Goal: Feedback & Contribution: Leave review/rating

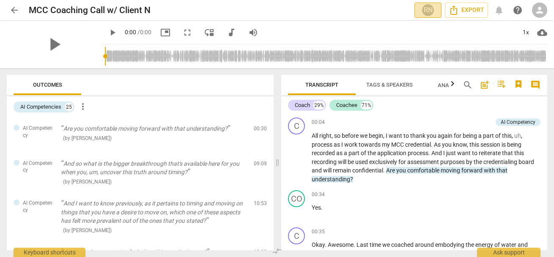
click at [428, 11] on div "RN" at bounding box center [428, 10] width 13 height 13
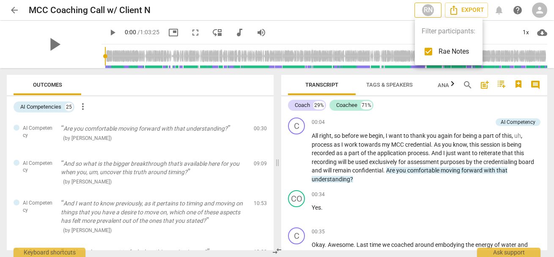
click at [428, 11] on div at bounding box center [277, 128] width 554 height 257
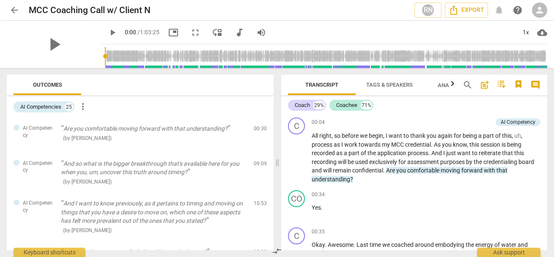
click at [15, 10] on span "arrow_back" at bounding box center [14, 10] width 10 height 10
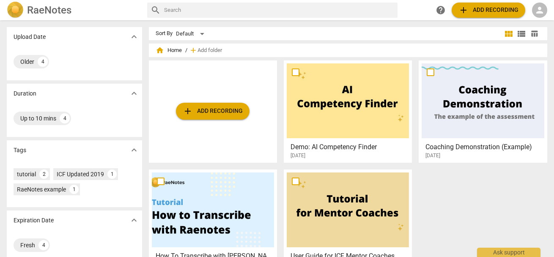
click at [32, 13] on h2 "RaeNotes" at bounding box center [49, 10] width 44 height 12
click at [17, 11] on img at bounding box center [15, 10] width 17 height 17
click at [174, 51] on span "home Home" at bounding box center [169, 50] width 26 height 8
drag, startPoint x: 163, startPoint y: 50, endPoint x: 157, endPoint y: 52, distance: 6.2
click at [161, 51] on span "home Home" at bounding box center [169, 50] width 26 height 8
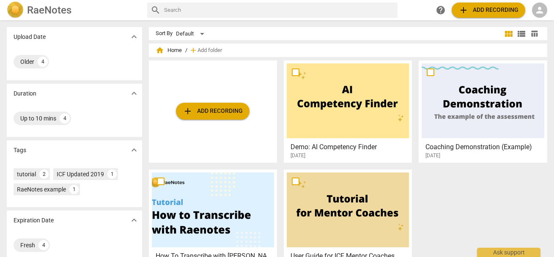
click at [157, 52] on span "home" at bounding box center [160, 50] width 8 height 8
click at [517, 37] on span "view_list" at bounding box center [522, 34] width 10 height 10
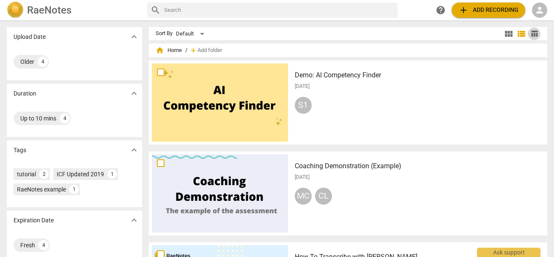
click at [524, 34] on span "table_chart" at bounding box center [535, 34] width 8 height 8
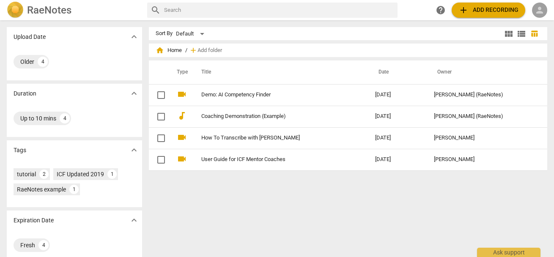
click at [524, 11] on div "person" at bounding box center [539, 10] width 15 height 15
click at [524, 16] on li "Login" at bounding box center [532, 20] width 30 height 20
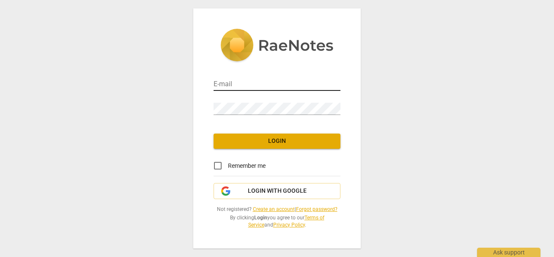
click at [253, 88] on input "email" at bounding box center [277, 85] width 127 height 12
type input "surya@radianthealthinstitute.com"
click at [217, 165] on input "Remember me" at bounding box center [218, 166] width 20 height 20
checkbox input "true"
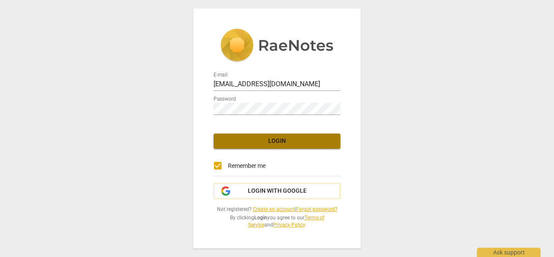
click at [271, 142] on span "Login" at bounding box center [276, 141] width 113 height 8
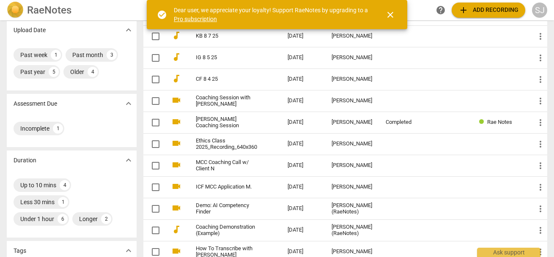
scroll to position [77, 0]
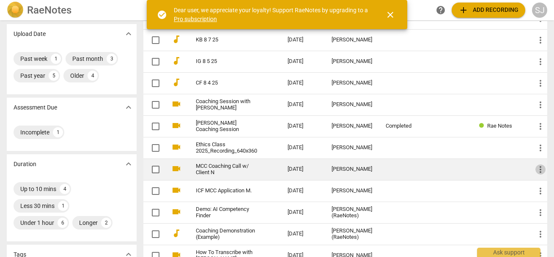
click at [524, 172] on span "more_vert" at bounding box center [541, 170] width 10 height 10
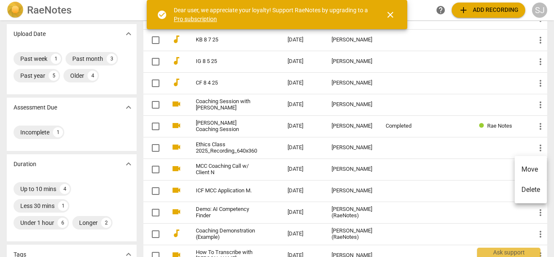
click at [155, 168] on div at bounding box center [277, 128] width 554 height 257
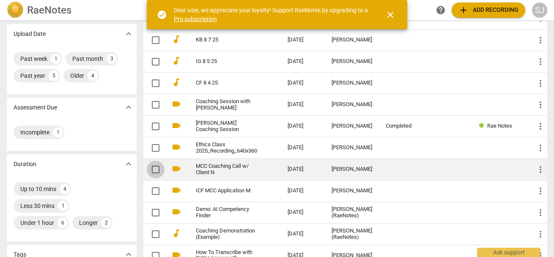
click at [155, 171] on input "checkbox" at bounding box center [156, 170] width 18 height 10
checkbox input "false"
click at [203, 170] on link "MCC Coaching Call w/ Client N" at bounding box center [226, 169] width 61 height 13
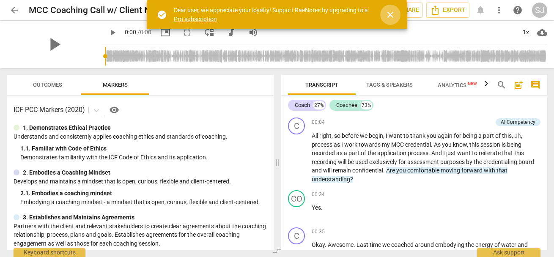
click at [390, 19] on span "close" at bounding box center [390, 15] width 10 height 10
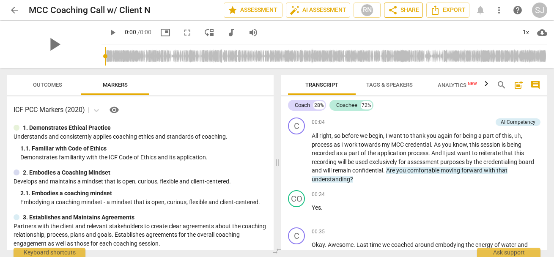
click at [394, 14] on span "share" at bounding box center [393, 10] width 10 height 10
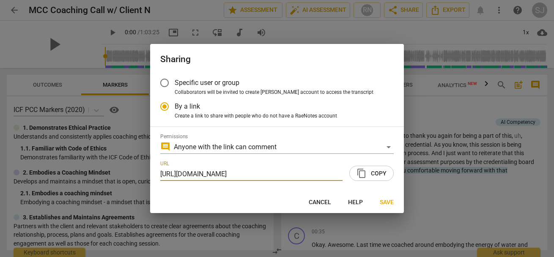
radio input "false"
click at [170, 84] on input "Specific user or group" at bounding box center [164, 83] width 20 height 20
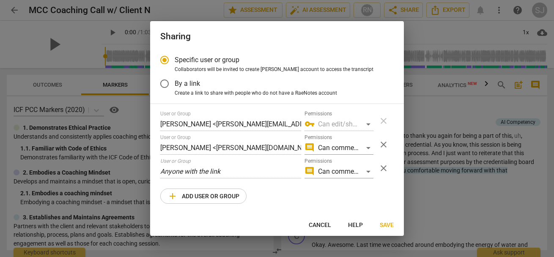
click at [386, 145] on span "close" at bounding box center [384, 145] width 10 height 10
radio input "false"
type input "Anyone with the link"
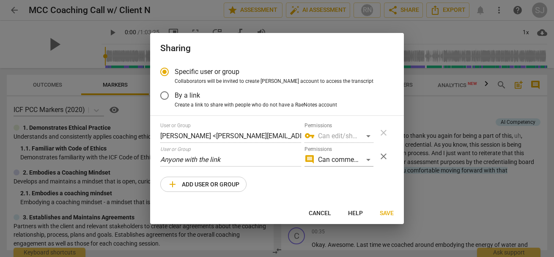
click at [200, 184] on span "add Add user or group" at bounding box center [204, 184] width 72 height 10
radio input "false"
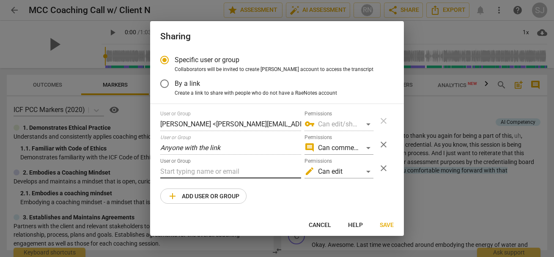
click at [182, 170] on input "text" at bounding box center [230, 172] width 141 height 14
paste input "trey@trey.coach"
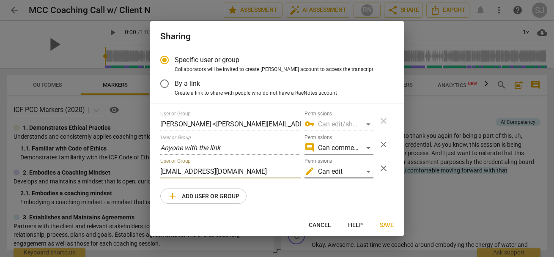
type input "trey@trey.coach"
click at [367, 173] on div "edit Can edit" at bounding box center [339, 172] width 69 height 14
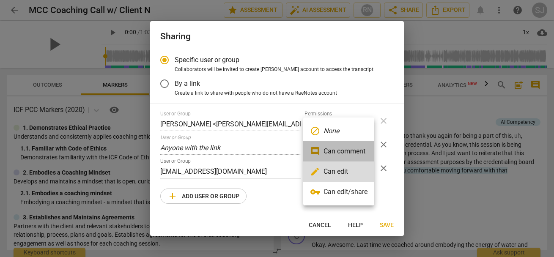
click at [344, 151] on li "comment Can comment" at bounding box center [338, 151] width 71 height 20
radio input "false"
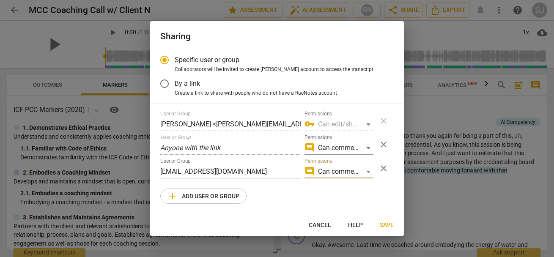
click at [385, 226] on span "Save" at bounding box center [387, 225] width 14 height 8
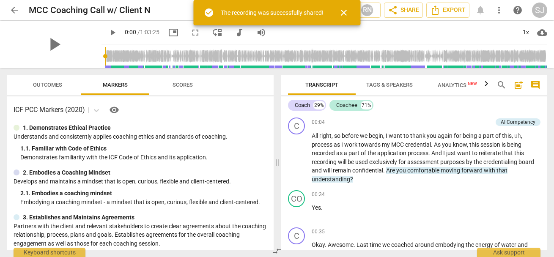
click at [345, 14] on span "close" at bounding box center [344, 13] width 10 height 10
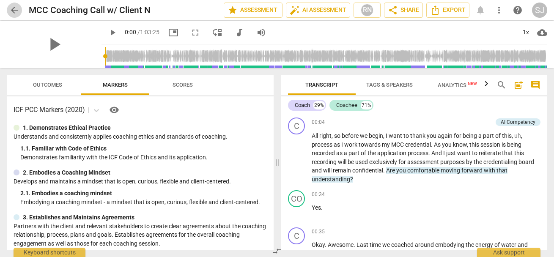
click at [16, 8] on span "arrow_back" at bounding box center [14, 10] width 10 height 10
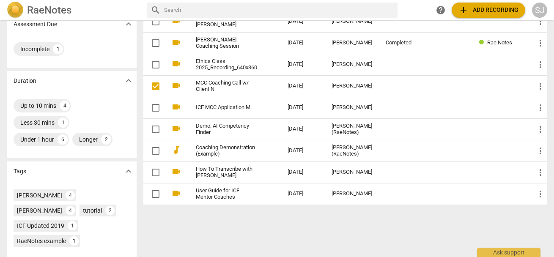
scroll to position [160, 0]
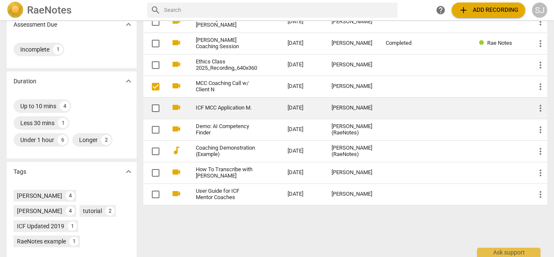
click at [220, 110] on link "ICF MCC Application M." at bounding box center [226, 108] width 61 height 6
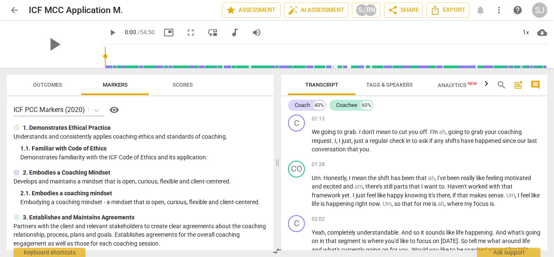
scroll to position [205, 0]
click at [299, 146] on span "play_arrow" at bounding box center [297, 141] width 10 height 10
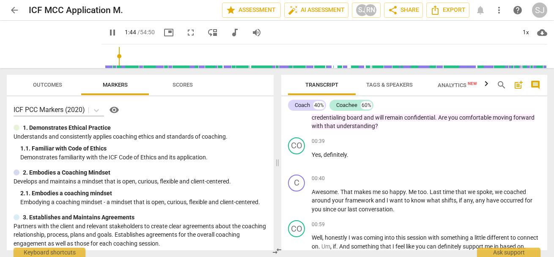
scroll to position [0, 0]
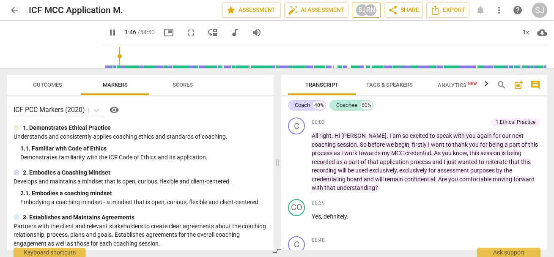
click at [369, 10] on div "RN" at bounding box center [370, 10] width 13 height 13
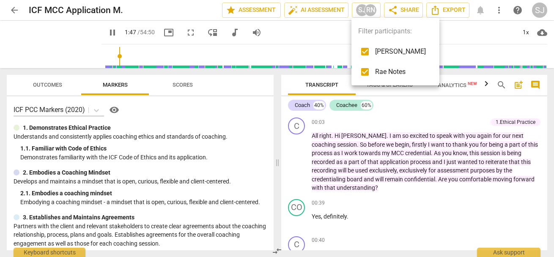
click at [395, 12] on div at bounding box center [277, 128] width 554 height 257
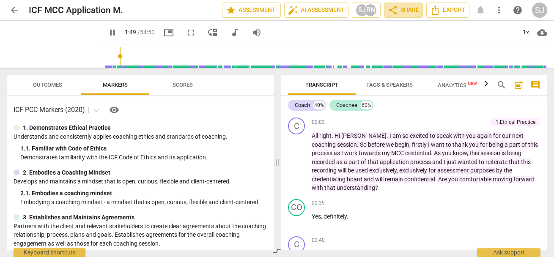
click at [395, 12] on span "share" at bounding box center [393, 10] width 10 height 10
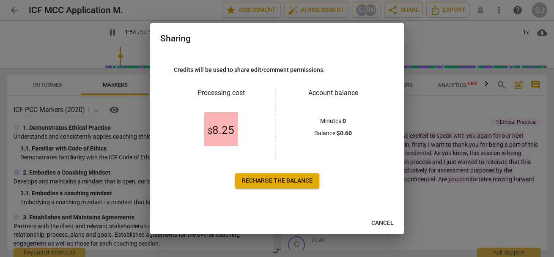
scroll to position [291, 0]
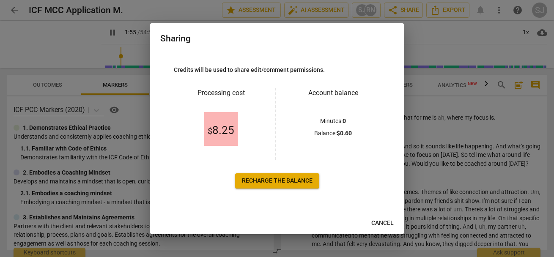
click at [385, 225] on span "Cancel" at bounding box center [382, 223] width 22 height 8
click at [385, 225] on div at bounding box center [277, 128] width 554 height 257
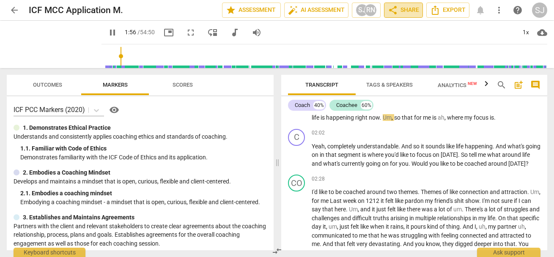
click at [402, 10] on span "share Share" at bounding box center [403, 10] width 31 height 10
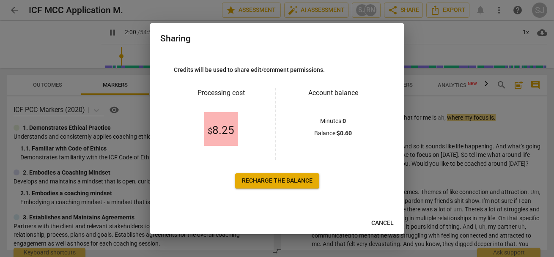
drag, startPoint x: 384, startPoint y: 224, endPoint x: 399, endPoint y: 215, distance: 17.3
click at [384, 223] on span "Cancel" at bounding box center [382, 223] width 22 height 8
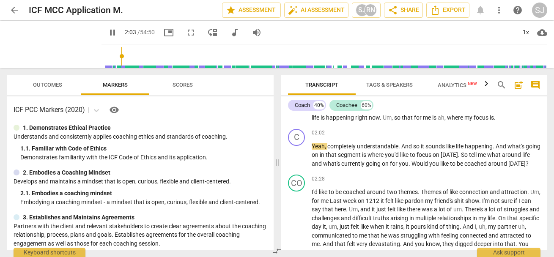
type input "124"
click at [17, 8] on span "arrow_back" at bounding box center [14, 10] width 10 height 10
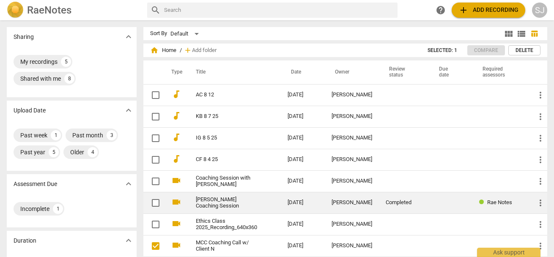
click at [209, 204] on link "Ali Coaching Session" at bounding box center [226, 203] width 61 height 13
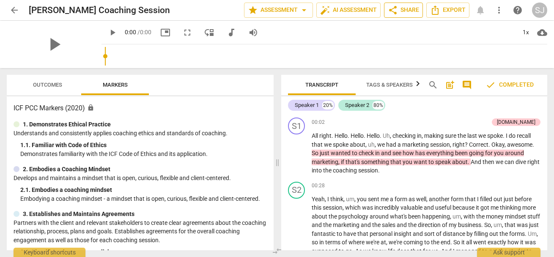
click at [404, 6] on span "share Share" at bounding box center [403, 10] width 31 height 10
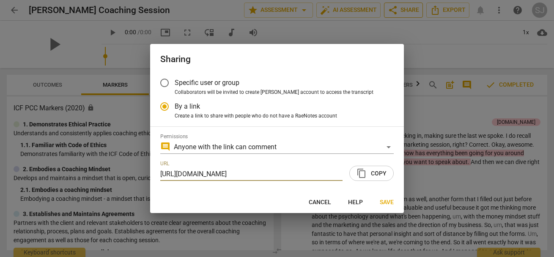
radio input "false"
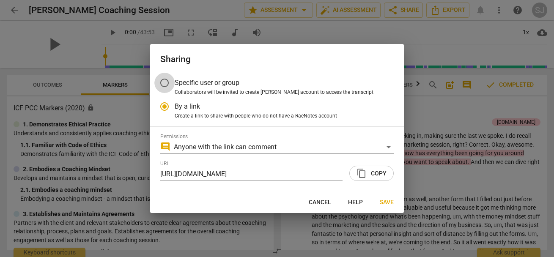
click at [170, 83] on input "Specific user or group" at bounding box center [164, 83] width 20 height 20
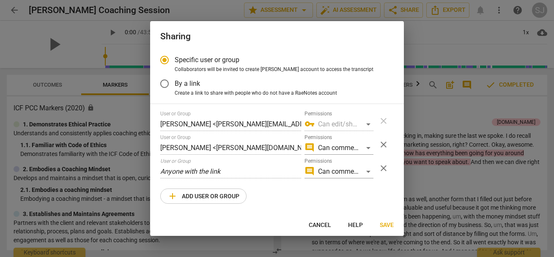
click at [383, 144] on span "close" at bounding box center [384, 145] width 10 height 10
radio input "false"
type input "Anyone with the link"
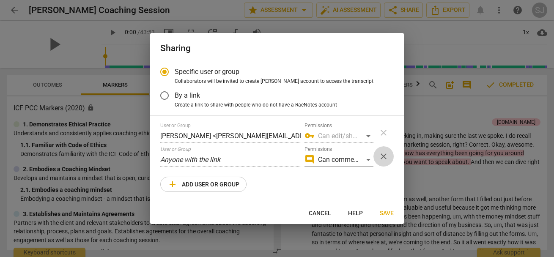
click at [384, 157] on span "close" at bounding box center [384, 156] width 10 height 10
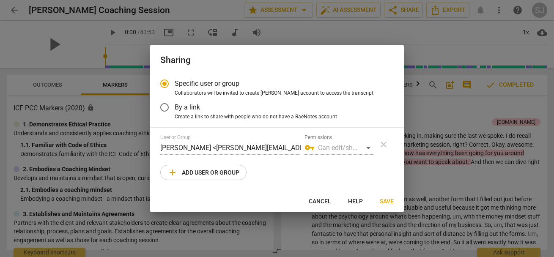
click at [384, 202] on span "Save" at bounding box center [387, 202] width 14 height 8
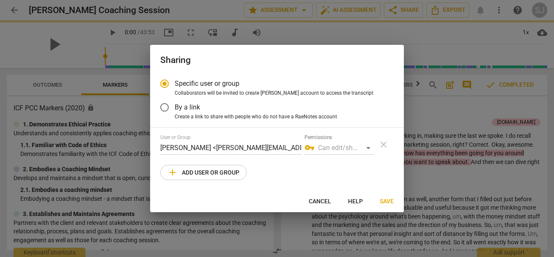
radio input "false"
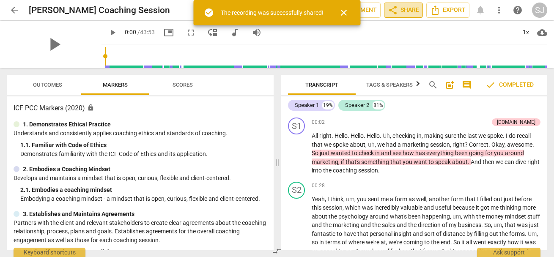
click at [408, 9] on span "share Share" at bounding box center [403, 10] width 31 height 10
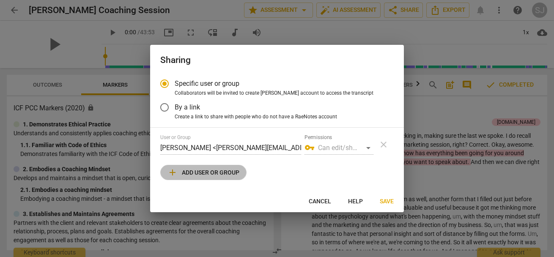
click at [213, 174] on span "add Add user or group" at bounding box center [204, 173] width 72 height 10
radio input "false"
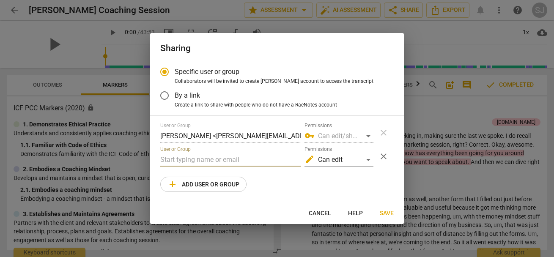
click at [179, 159] on input "text" at bounding box center [230, 160] width 141 height 14
paste input "trey@trey.coach"
type input "trey@trey.coach"
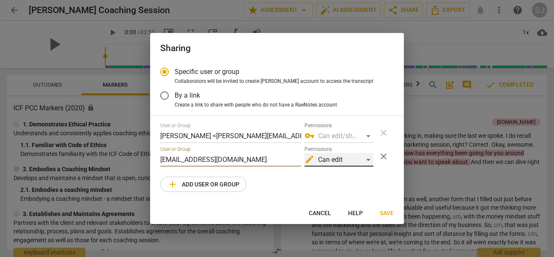
click at [371, 160] on div "edit Can edit" at bounding box center [339, 160] width 69 height 14
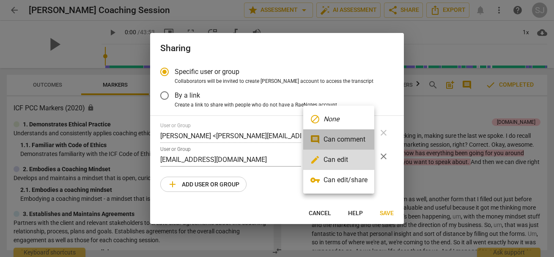
click at [346, 139] on li "comment Can comment" at bounding box center [338, 139] width 71 height 20
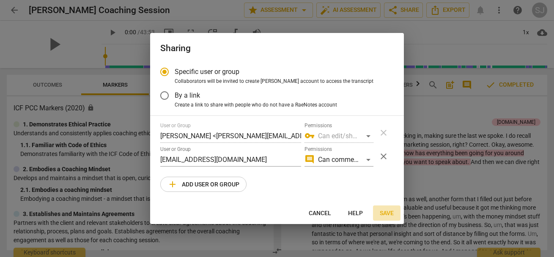
click at [385, 213] on span "Save" at bounding box center [387, 213] width 14 height 8
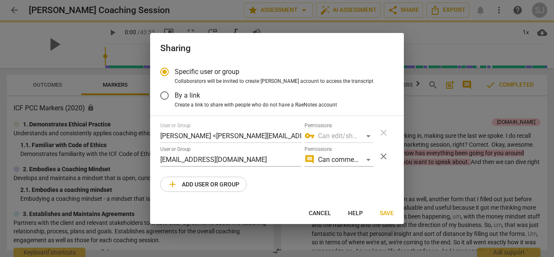
radio input "false"
type input "Trey Henderson <trey@trey.coach>"
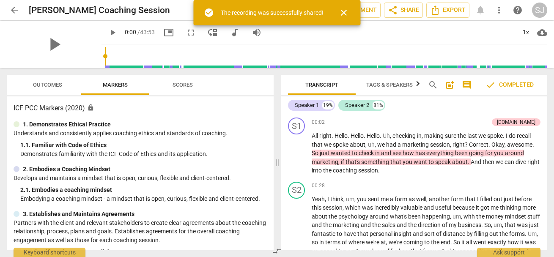
click at [13, 10] on span "arrow_back" at bounding box center [14, 10] width 10 height 10
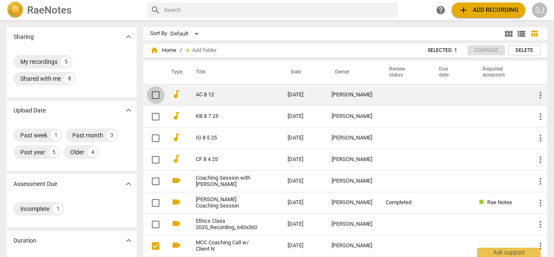
click at [152, 94] on input "checkbox" at bounding box center [156, 95] width 18 height 10
checkbox input "false"
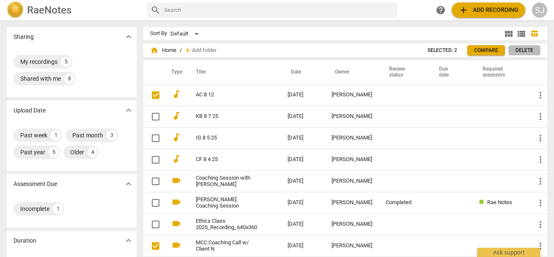
click at [524, 51] on span "Delete" at bounding box center [525, 50] width 18 height 7
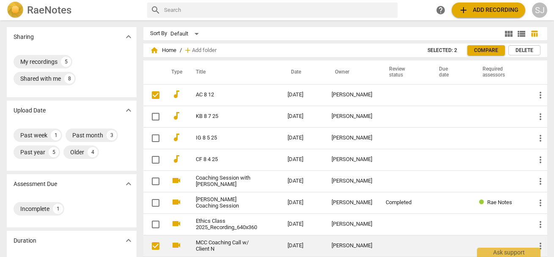
click at [153, 247] on input "checkbox" at bounding box center [156, 246] width 18 height 10
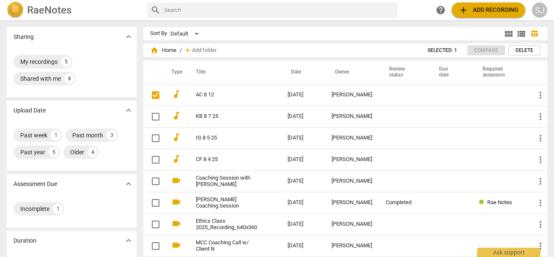
click at [524, 50] on button "Delete" at bounding box center [525, 50] width 32 height 10
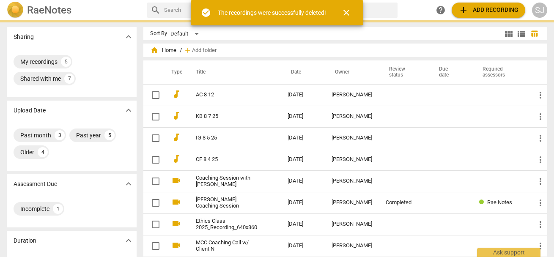
checkbox input "false"
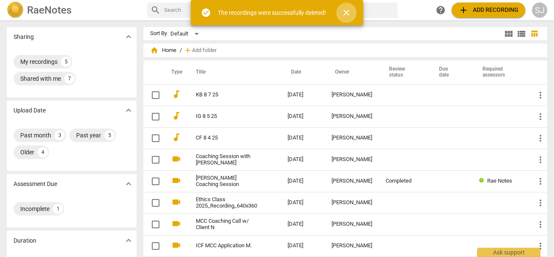
click at [349, 14] on span "close" at bounding box center [346, 13] width 10 height 10
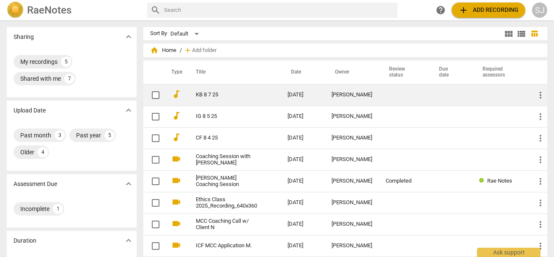
click at [214, 96] on link "KB 8 7 25" at bounding box center [226, 95] width 61 height 6
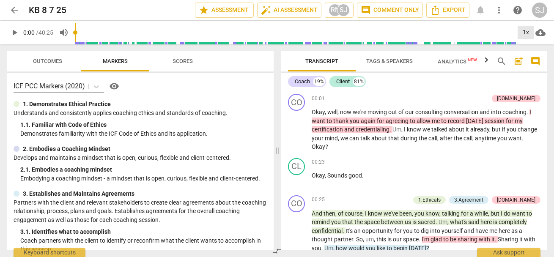
click at [524, 33] on div "1x" at bounding box center [526, 33] width 16 height 14
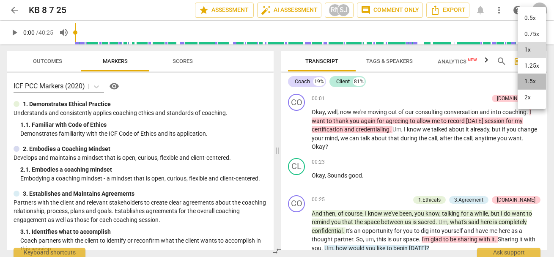
click at [524, 82] on li "1.5x" at bounding box center [532, 82] width 28 height 16
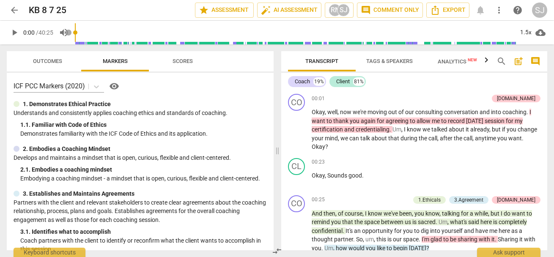
drag, startPoint x: 87, startPoint y: 32, endPoint x: 129, endPoint y: 37, distance: 42.1
type input "1"
click at [72, 33] on input "range" at bounding box center [72, 33] width 0 height 2
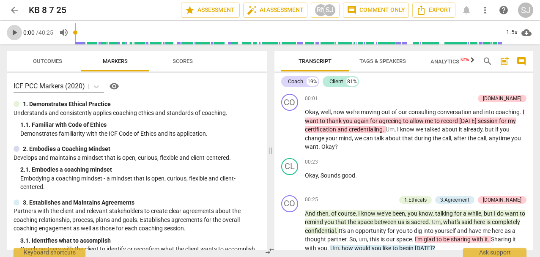
click at [15, 33] on span "play_arrow" at bounding box center [14, 33] width 10 height 10
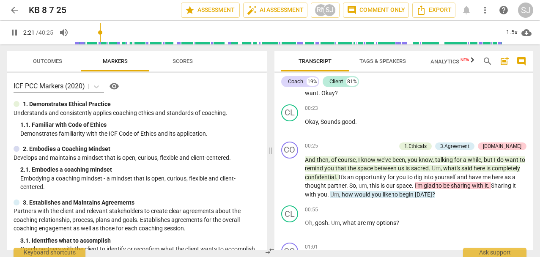
scroll to position [108, 0]
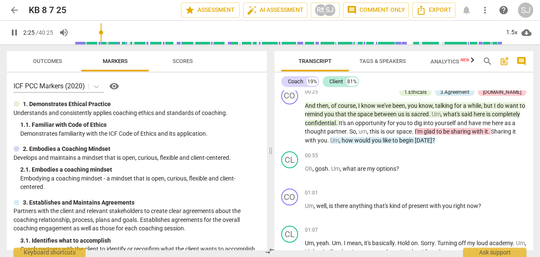
click at [14, 34] on span "pause" at bounding box center [14, 33] width 10 height 10
type input "146"
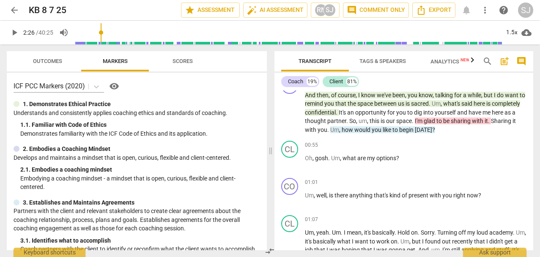
scroll to position [97, 0]
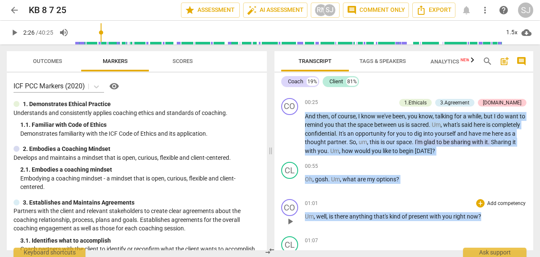
drag, startPoint x: 305, startPoint y: 115, endPoint x: 469, endPoint y: 226, distance: 198.7
click at [469, 226] on div "CO play_arrow pause 00:01 + Add competency 4.Trust keyboard_arrow_right Okay , …" at bounding box center [404, 171] width 259 height 160
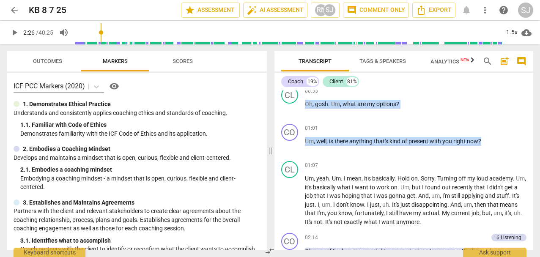
scroll to position [183, 0]
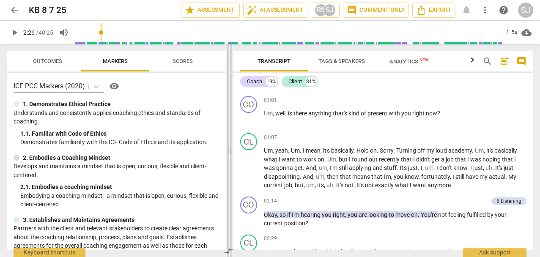
drag, startPoint x: 272, startPoint y: 143, endPoint x: 162, endPoint y: 144, distance: 110.4
click at [227, 146] on span at bounding box center [229, 150] width 5 height 213
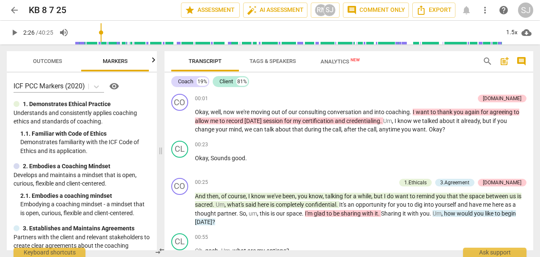
scroll to position [9, 0]
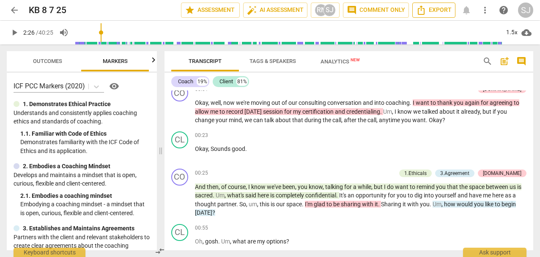
click at [434, 11] on span "Export" at bounding box center [434, 10] width 36 height 10
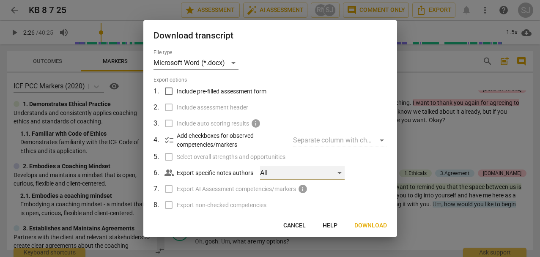
click at [335, 173] on div "All" at bounding box center [302, 173] width 85 height 14
click at [357, 173] on div at bounding box center [270, 128] width 540 height 257
click at [292, 226] on span "Cancel" at bounding box center [294, 226] width 22 height 8
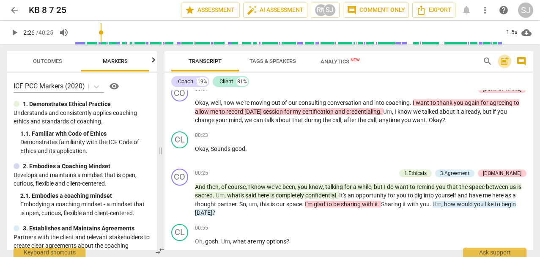
click at [503, 60] on span "post_add" at bounding box center [505, 61] width 10 height 10
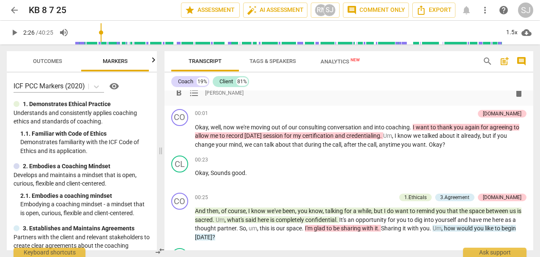
scroll to position [0, 0]
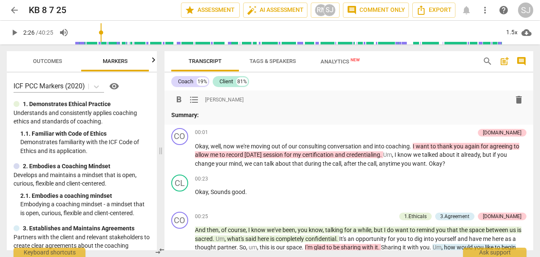
click at [521, 60] on span "comment" at bounding box center [522, 61] width 10 height 10
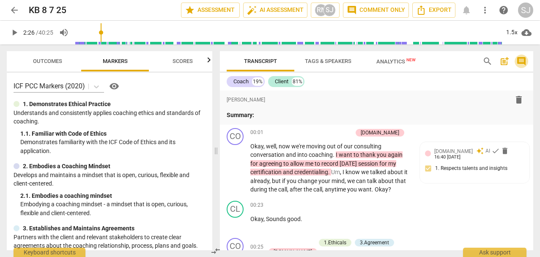
click at [524, 61] on span "comment" at bounding box center [522, 61] width 10 height 10
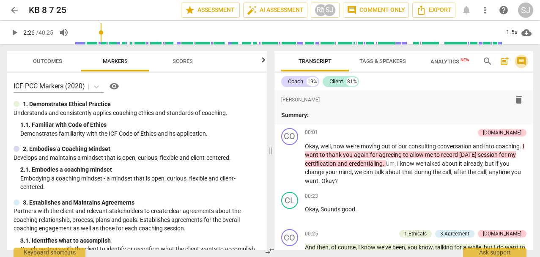
click at [524, 60] on span "comment" at bounding box center [522, 61] width 10 height 10
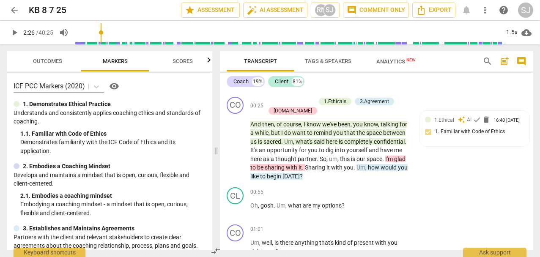
scroll to position [154, 0]
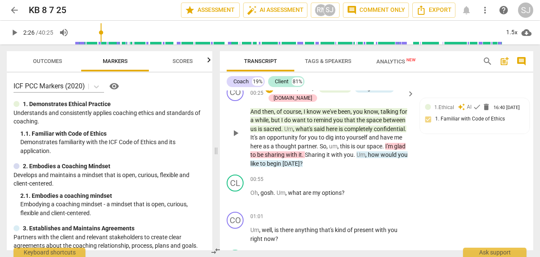
click at [409, 97] on span "keyboard_arrow_right" at bounding box center [411, 94] width 10 height 10
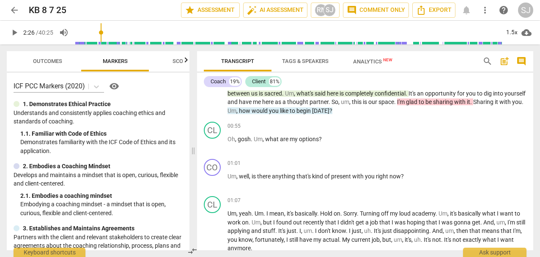
scroll to position [128, 0]
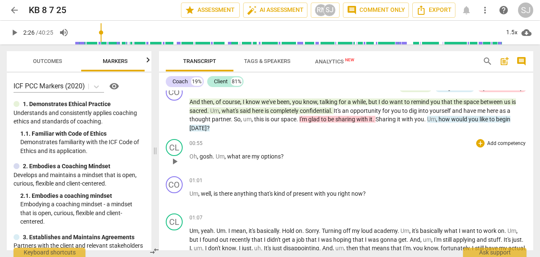
drag, startPoint x: 271, startPoint y: 150, endPoint x: 162, endPoint y: 150, distance: 108.7
click at [153, 154] on span at bounding box center [155, 150] width 5 height 213
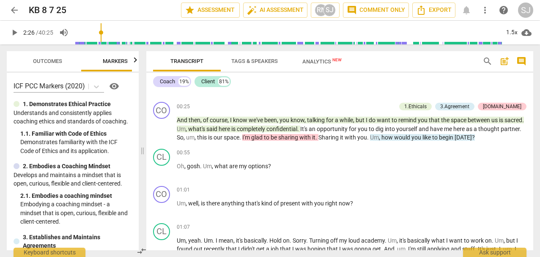
scroll to position [92, 0]
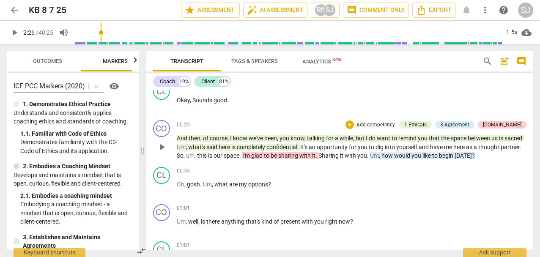
click at [479, 147] on span "a" at bounding box center [476, 147] width 5 height 7
click at [499, 156] on p "And then , of course , I know we've been , you know , talking for a while , but…" at bounding box center [352, 147] width 350 height 26
click at [396, 126] on p "Add competency" at bounding box center [376, 125] width 40 height 8
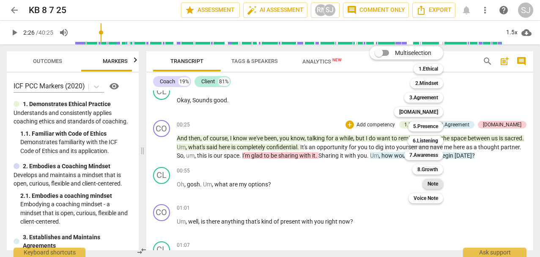
click at [434, 187] on b "Note" at bounding box center [433, 184] width 11 height 10
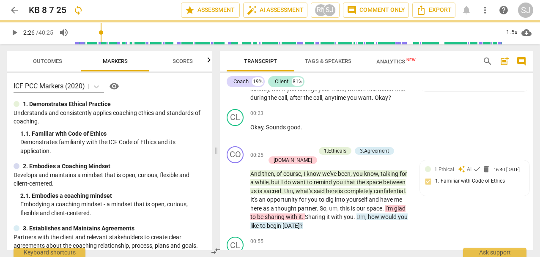
scroll to position [118, 0]
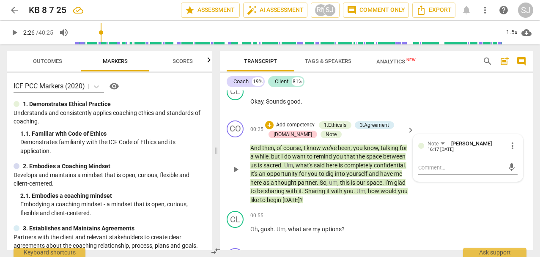
click at [481, 121] on div "CO play_arrow pause 00:25 + Add competency 1.Ethicals 3.Agreement 4.Trust Note …" at bounding box center [377, 162] width 314 height 91
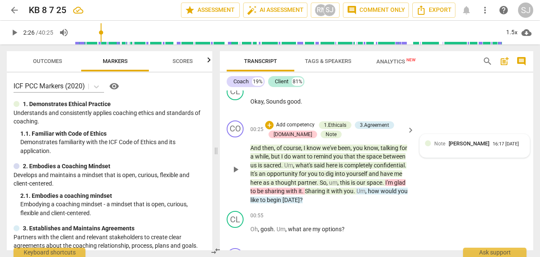
click at [493, 147] on div "16:17 08-16-2025" at bounding box center [506, 145] width 26 height 6
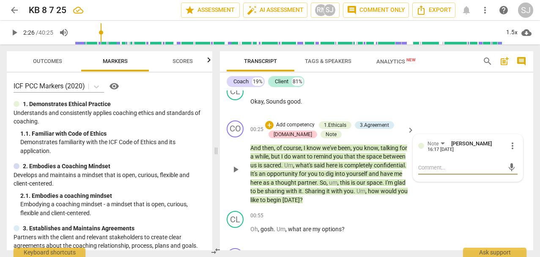
type textarea "S"
type textarea "SH"
type textarea "SHi"
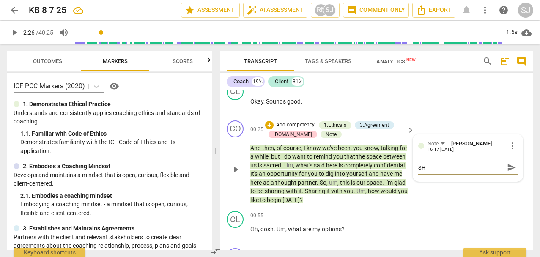
type textarea "SHi"
type textarea "SHif"
type textarea "SHift"
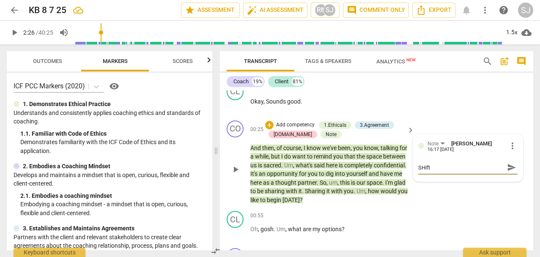
type textarea "SHift"
type textarea "SHif"
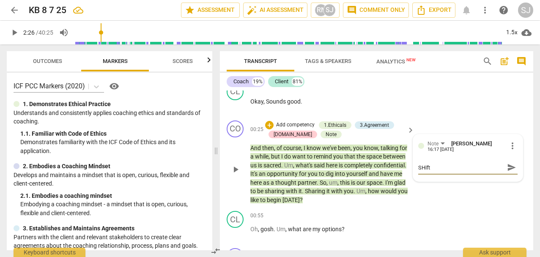
type textarea "SHif"
type textarea "SHi"
type textarea "SH"
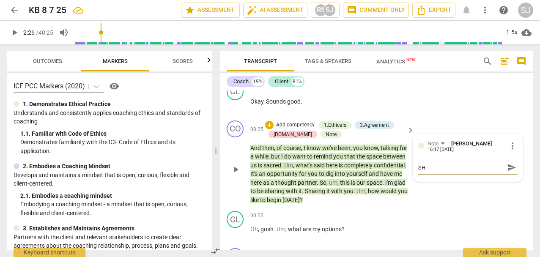
type textarea "S"
type textarea "Sh"
type textarea "Shi"
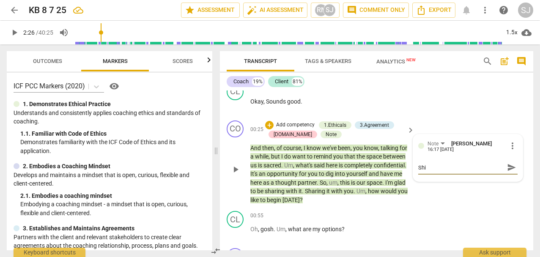
type textarea "Shif"
type textarea "Shift"
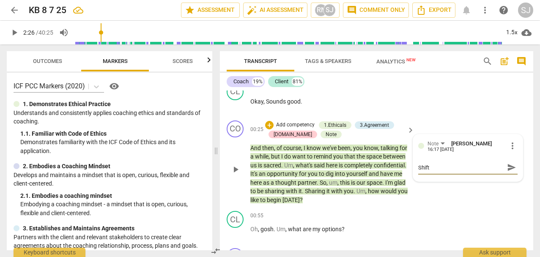
type textarea "Shift h"
type textarea "Shift ho"
type textarea "Shift how"
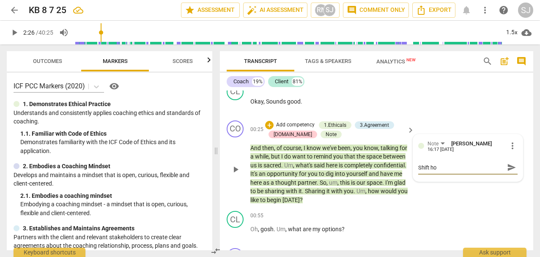
type textarea "Shift how"
type textarea "Shift how w"
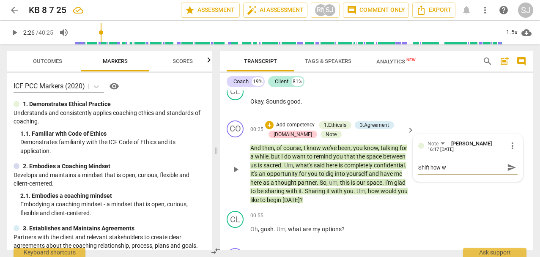
type textarea "Shift how wo"
type textarea "Shift how wou"
type textarea "Shift how woul"
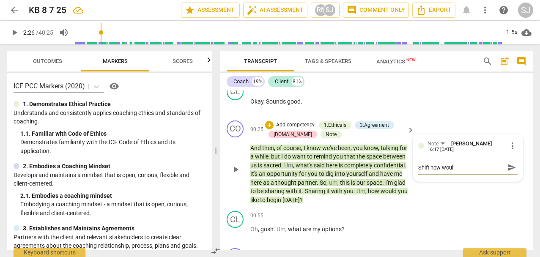
type textarea "Shift how would"
type textarea "Shift how would y"
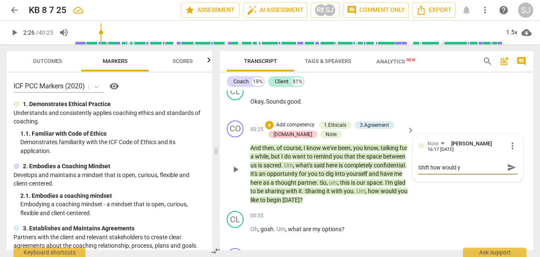
type textarea "Shift how would yo"
type textarea "Shift how would you"
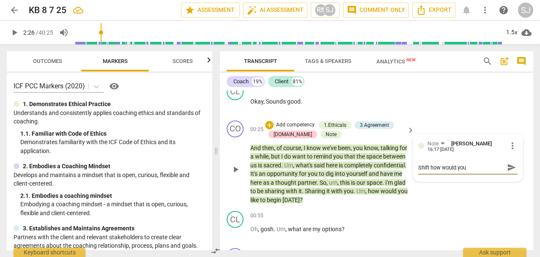
type textarea "Shift how would you"
type textarea "Shift how would you l"
type textarea "Shift how would you li"
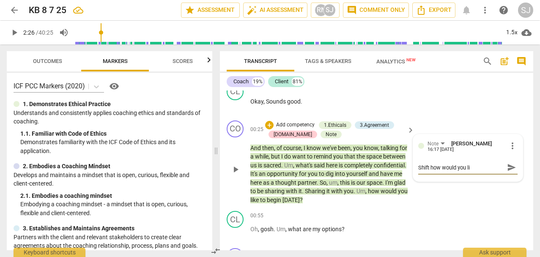
type textarea "Shift how would you lik"
type textarea "Shift how would you like"
type textarea "Shift how would you like t"
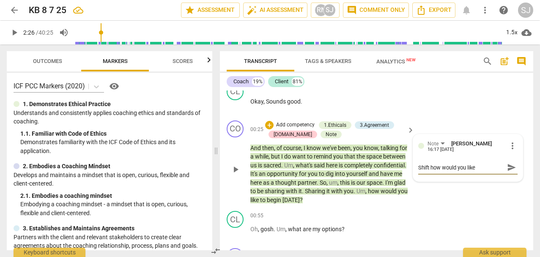
type textarea "Shift how would you like t"
type textarea "Shift how would you like to"
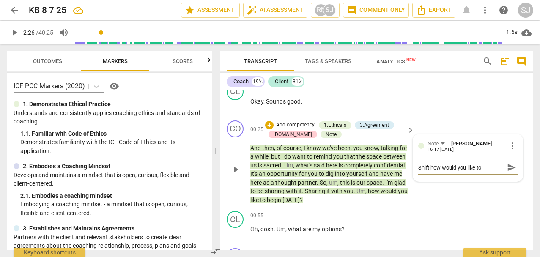
type textarea "Shift how would you like to b"
type textarea "Shift how would you like to be"
type textarea "Shift how would you like to beg"
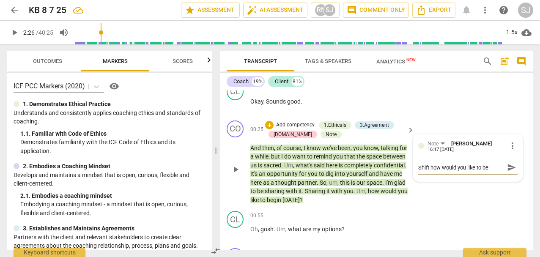
type textarea "Shift how would you like to beg"
type textarea "Shift how would you like to begu"
type textarea "Shift how would you like to beg"
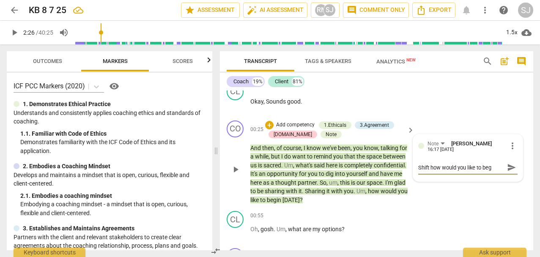
type textarea "Shift how would you like to begi"
type textarea "Shift how would you like to begin"
type textarea "Shift how would you like to beging"
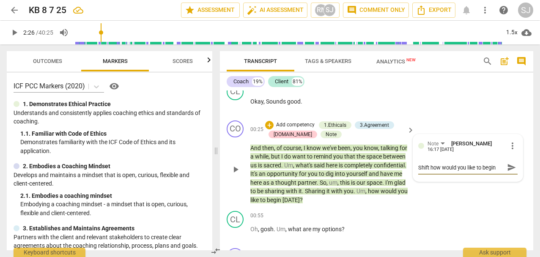
type textarea "Shift how would you like to beging"
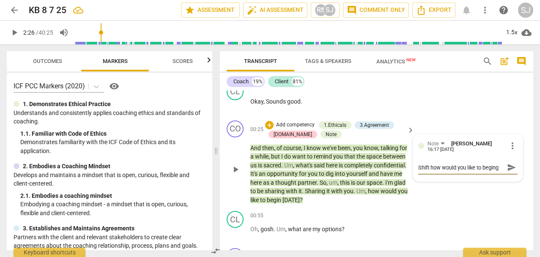
type textarea "Shift how would you like to begin"
type textarea "Shift how would you like to begin t"
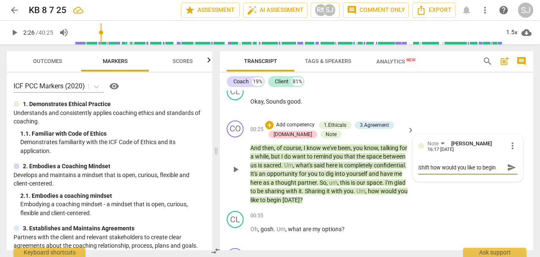
type textarea "Shift how would you like to begin t"
type textarea "Shift how would you like to begin to"
type textarea "Shift how would you like to begin tod"
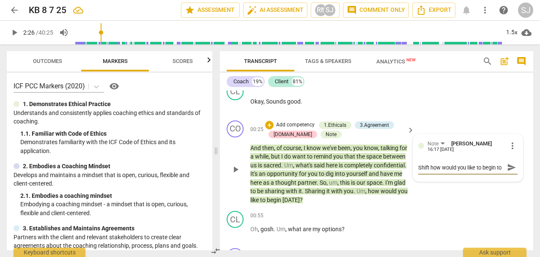
type textarea "Shift how would you like to begin tod"
type textarea "Shift how would you like to begin toda"
type textarea "Shift how would you like to begin today"
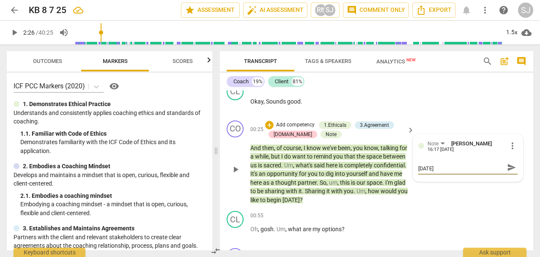
type textarea "Shift how would you like to begin today"
type textarea "Shift how would you like to begin today t"
type textarea "Shift how would you like to begin today to"
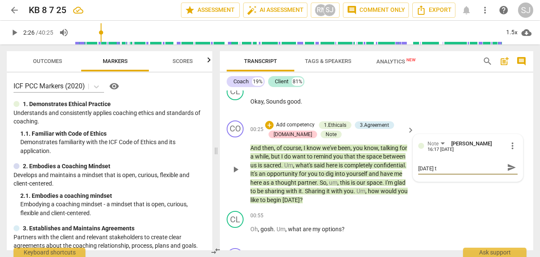
type textarea "Shift how would you like to begin today to"
type textarea "Shift how would you like to begin today to w"
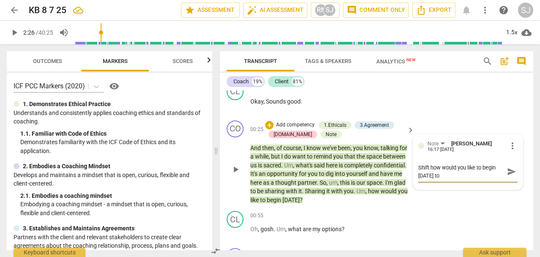
type textarea "Shift how would you like to begin today to w"
type textarea "Shift how would you like to begin today to wh"
type textarea "Shift how would you like to begin today to wha"
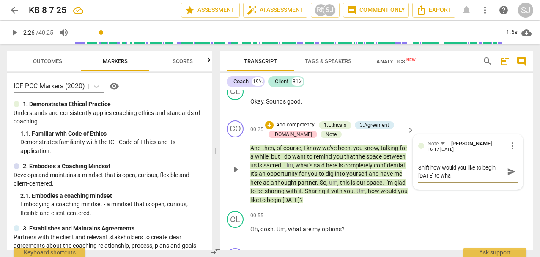
type textarea "Shift how would you like to begin today to what"
type textarea "Shift how would you like to begin today to what w"
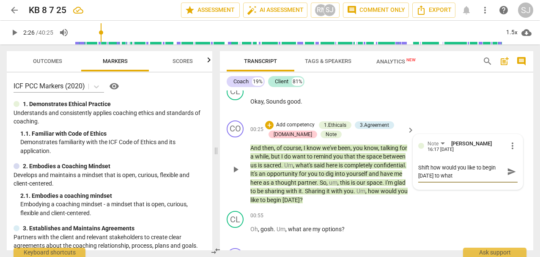
type textarea "Shift how would you like to begin today to what w"
type textarea "Shift how would you like to begin today to what wo"
type textarea "Shift how would you like to begin today to what wou"
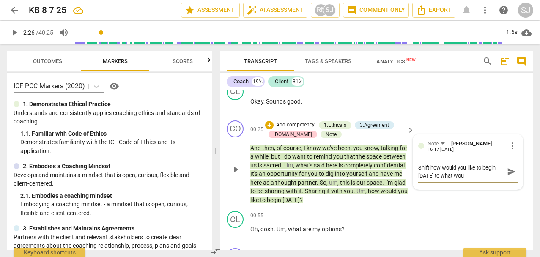
type textarea "Shift how would you like to begin today to what wo"
type textarea "Shift how would you like to begin today to what w"
type textarea "Shift how would you like to begin today to what"
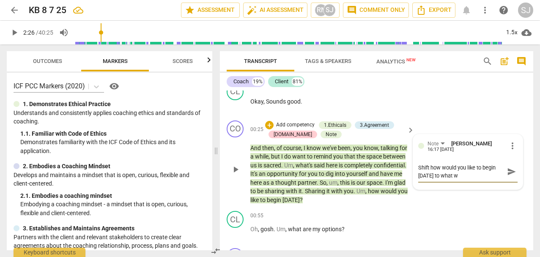
type textarea "Shift how would you like to begin today to what"
type textarea "Shift how would you like to begin today to what w"
type textarea "Shift how would you like to begin today to what wi"
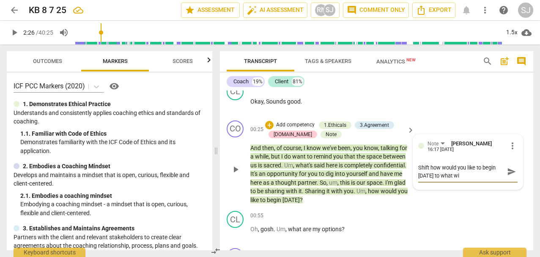
type textarea "Shift how would you like to begin today to what wil"
type textarea "Shift how would you like to begin today to what will"
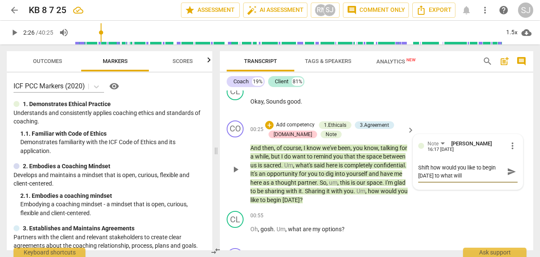
type textarea "Shift how would you like to begin today to what will"
type textarea "Shift how would you like to begin today to what will w"
type textarea "Shift how would you like to begin today to what will we"
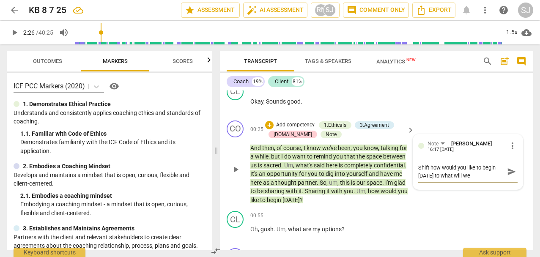
type textarea "Shift how would you like to begin today to what will we"
type textarea "Shift how would you like to begin today to what will we c"
type textarea "Shift how would you like to begin today to what will we co"
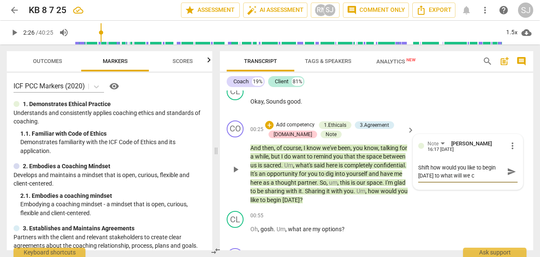
type textarea "Shift how would you like to begin today to what will we co"
type textarea "Shift how would you like to begin today to what will we coa"
type textarea "Shift how would you like to begin today to what will we coac"
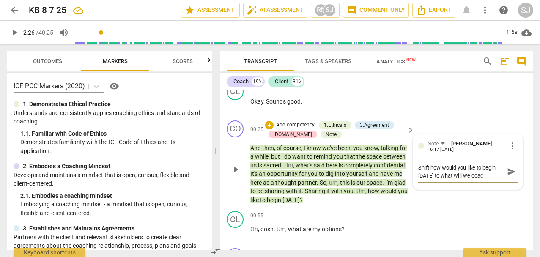
type textarea "Shift how would you like to begin today to what will we coach"
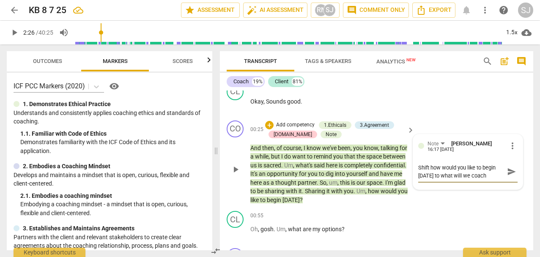
type textarea "Shift how would you like to begin today to what will we coach"
type textarea "Shift how would you like to begin today to what will we coach/"
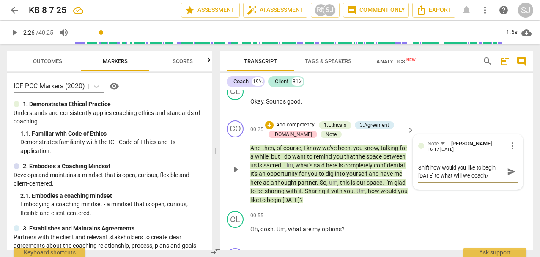
type textarea "Shift how would you like to begin today to what will we coach/ p"
type textarea "Shift how would you like to begin today to what will we coach/ pa"
type textarea "Shift how would you like to begin today to what will we coach/ par"
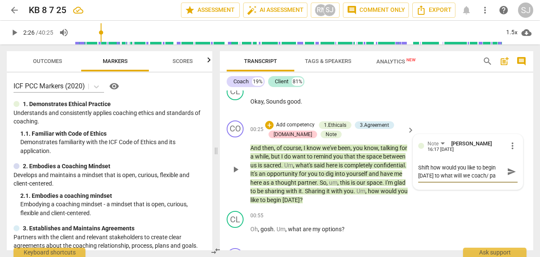
type textarea "Shift how would you like to begin today to what will we coach/ par"
type textarea "Shift how would you like to begin today to what will we coach/ part"
type textarea "Shift how would you like to begin today to what will we coach/ partn"
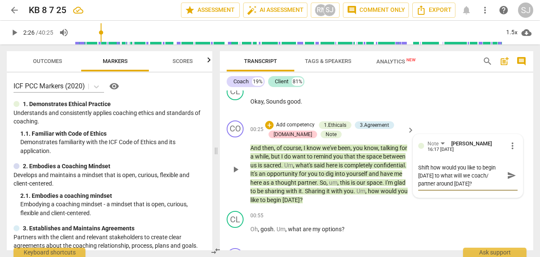
click at [507, 174] on span "send" at bounding box center [511, 175] width 9 height 9
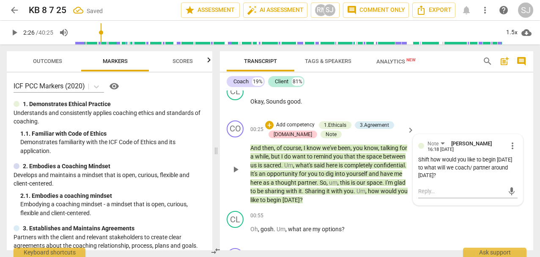
click at [469, 117] on div "CO play_arrow pause 00:25 + Add competency 1.Ethicals 3.Agreement 4.Trust Note …" at bounding box center [377, 162] width 314 height 91
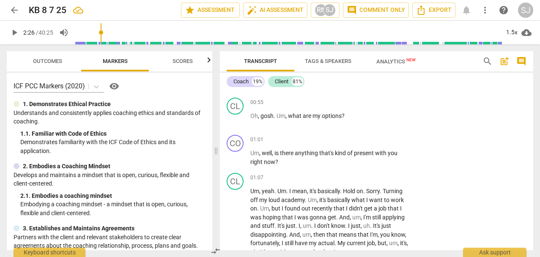
scroll to position [193, 0]
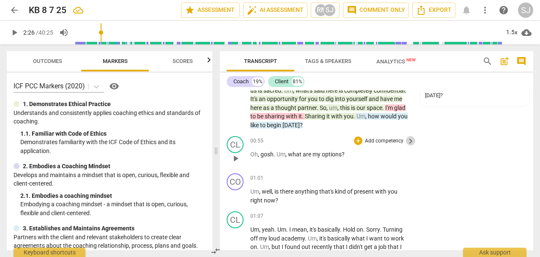
click at [409, 142] on span "keyboard_arrow_right" at bounding box center [411, 141] width 10 height 10
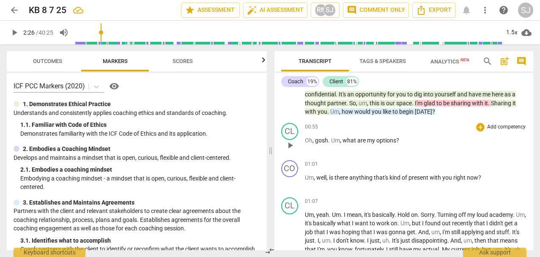
click at [491, 126] on p "Add competency" at bounding box center [507, 128] width 40 height 8
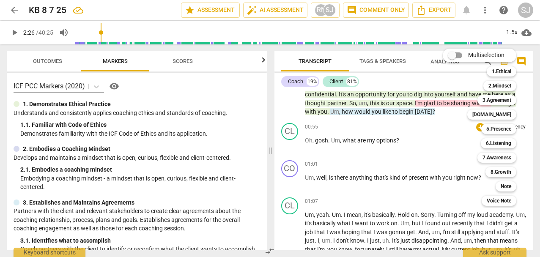
click at [270, 151] on div at bounding box center [270, 128] width 540 height 257
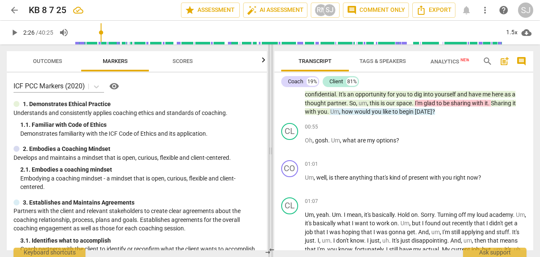
click at [272, 153] on span at bounding box center [270, 150] width 5 height 213
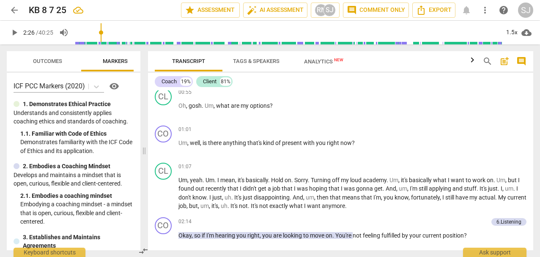
scroll to position [144, 0]
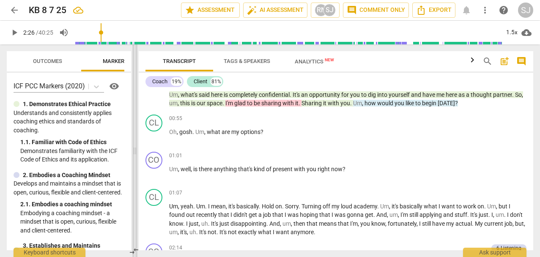
drag, startPoint x: 270, startPoint y: 151, endPoint x: 132, endPoint y: 154, distance: 138.0
click at [133, 155] on span at bounding box center [134, 150] width 5 height 213
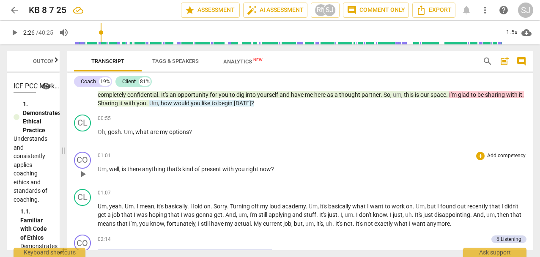
drag, startPoint x: 133, startPoint y: 153, endPoint x: 100, endPoint y: 151, distance: 33.5
click at [63, 155] on span at bounding box center [63, 150] width 5 height 213
click at [480, 119] on div "+" at bounding box center [480, 119] width 8 height 8
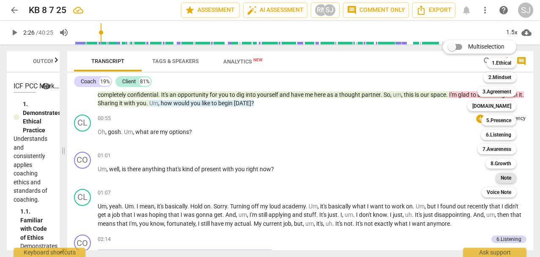
click at [509, 176] on b "Note" at bounding box center [506, 178] width 11 height 10
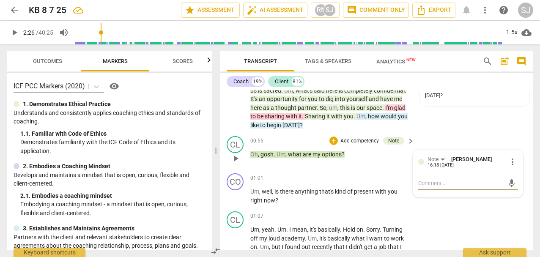
click at [431, 182] on textarea at bounding box center [461, 183] width 86 height 8
paste textarea "This is a gentle start, but it creates ambiguity. The client’s response (“what …"
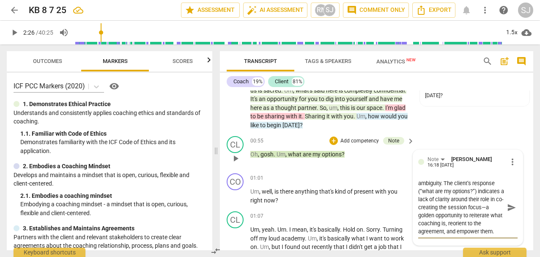
scroll to position [16, 0]
click at [507, 209] on span "send" at bounding box center [511, 207] width 9 height 9
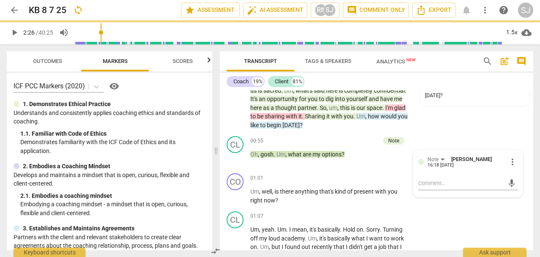
scroll to position [0, 0]
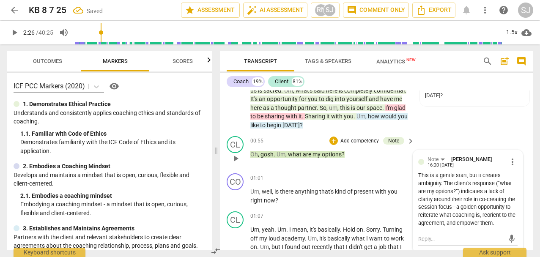
click at [456, 207] on div "This is a gentle start, but it creates ambiguity. The client’s response (“what …" at bounding box center [467, 199] width 99 height 55
click at [454, 207] on div "This is a gentle start, but it creates ambiguity. The client’s response (“what …" at bounding box center [467, 199] width 99 height 55
click at [508, 160] on span "more_vert" at bounding box center [513, 162] width 10 height 10
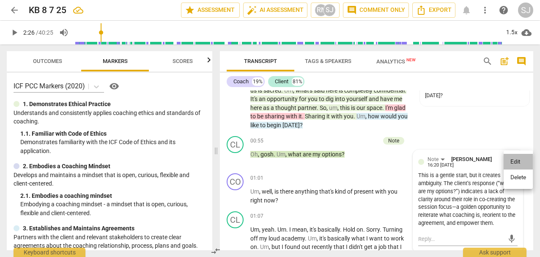
click at [516, 161] on li "Edit" at bounding box center [518, 162] width 29 height 16
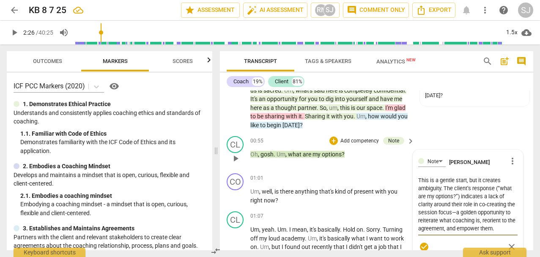
click at [463, 213] on textarea "This is a gentle start, but it creates ambiguity. The client’s response (“what …" at bounding box center [467, 204] width 99 height 56
click at [498, 139] on div "CL play_arrow pause 00:55 + Add competency Note keyboard_arrow_right Oh , gosh …" at bounding box center [377, 151] width 314 height 37
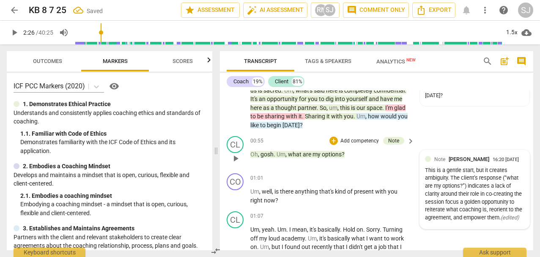
click at [487, 160] on div "Note Surya Johnson 16:20 08-16-2025" at bounding box center [480, 159] width 90 height 8
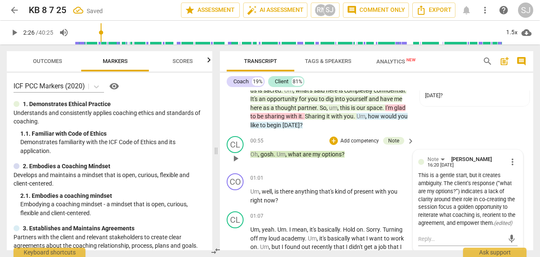
click at [511, 138] on div "CL play_arrow pause 00:55 + Add competency Note keyboard_arrow_right Oh , gosh …" at bounding box center [377, 151] width 314 height 37
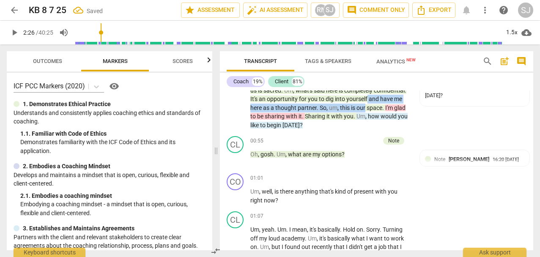
click at [524, 106] on div "format_bold format_list_bulleted Surya Johnson delete Summary: CO play_arrow pa…" at bounding box center [377, 171] width 314 height 160
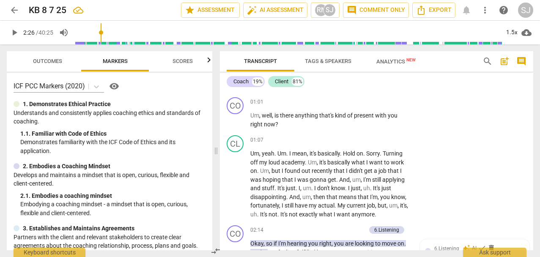
scroll to position [231, 0]
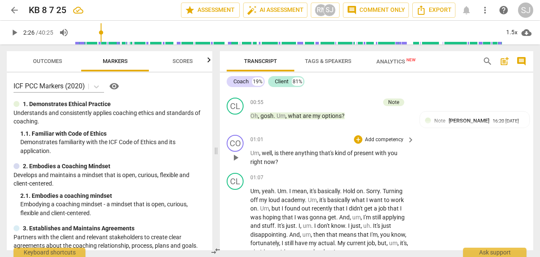
click at [385, 143] on p "Add competency" at bounding box center [384, 140] width 40 height 8
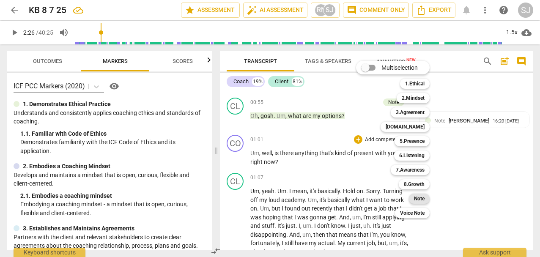
click at [422, 202] on b "Note" at bounding box center [419, 199] width 11 height 10
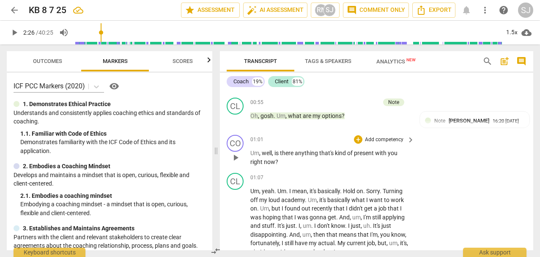
click at [390, 142] on p "Add competency" at bounding box center [384, 140] width 40 height 8
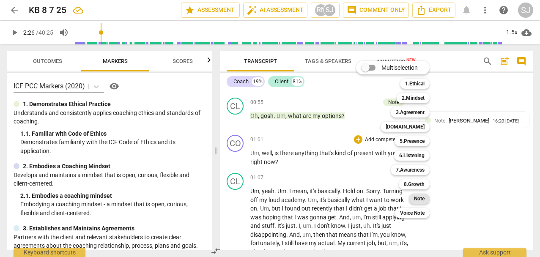
click at [420, 200] on b "Note" at bounding box center [419, 199] width 11 height 10
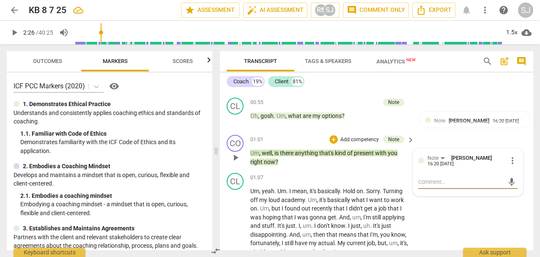
click at [429, 181] on textarea at bounding box center [461, 182] width 86 height 8
paste textarea "“You did a lovely job inviting the client in gently, but when the client asked,…"
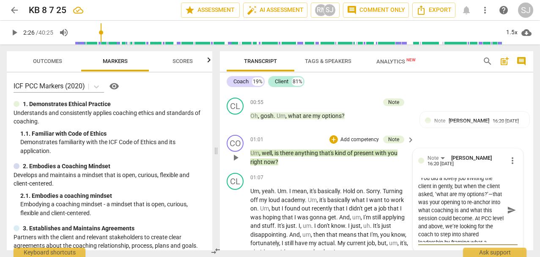
scroll to position [0, 0]
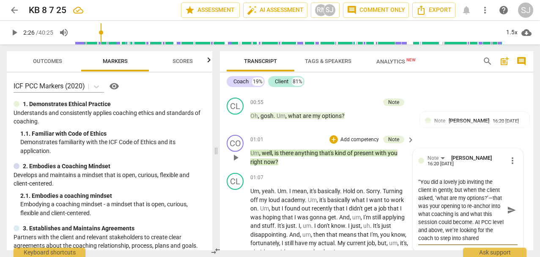
click at [441, 208] on textarea "“You did a lovely job inviting the client in gently, but when the client asked,…" at bounding box center [461, 210] width 86 height 64
click at [508, 210] on span "send" at bounding box center [511, 210] width 9 height 9
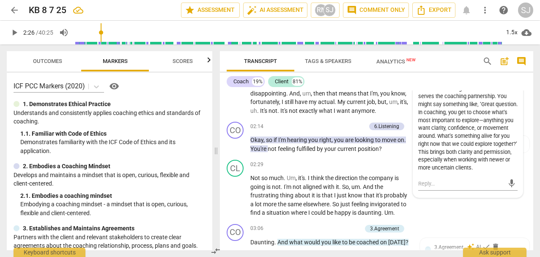
scroll to position [320, 0]
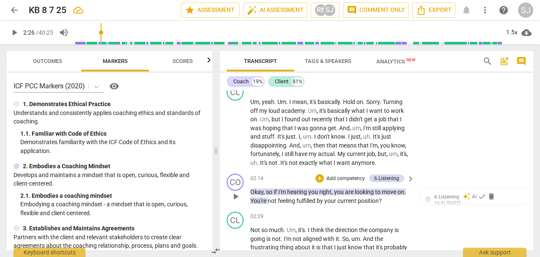
click at [348, 179] on p "Add competency" at bounding box center [346, 179] width 40 height 8
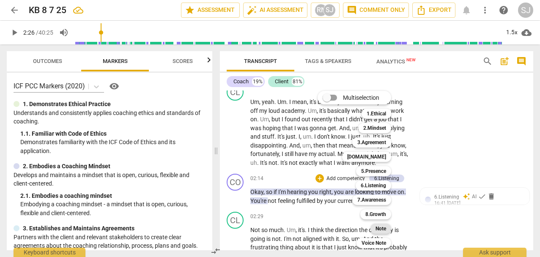
click at [382, 230] on b "Note" at bounding box center [381, 229] width 11 height 10
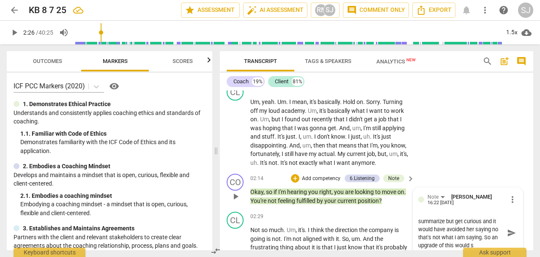
scroll to position [0, 0]
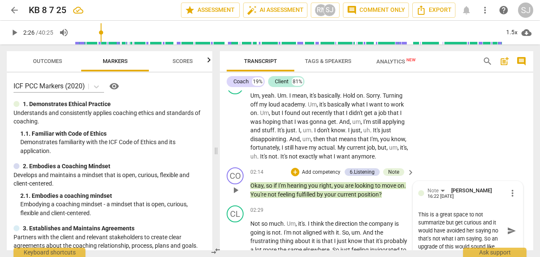
click at [455, 223] on textarea "This is a great space to not summarize but get curious and it would have avoide…" at bounding box center [461, 231] width 86 height 40
click at [453, 230] on textarea "This is a great space to not summarize but acknowledge and get curious and it w…" at bounding box center [461, 231] width 86 height 40
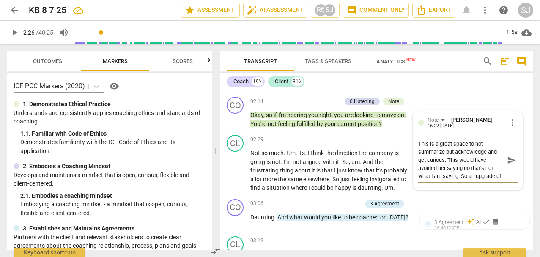
scroll to position [410, 0]
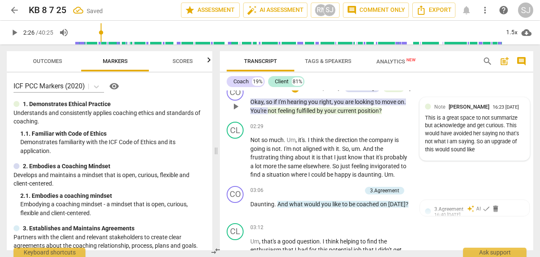
click at [485, 135] on div "This is a great space to not summarize but acknowledge and get curious. This wo…" at bounding box center [474, 134] width 99 height 40
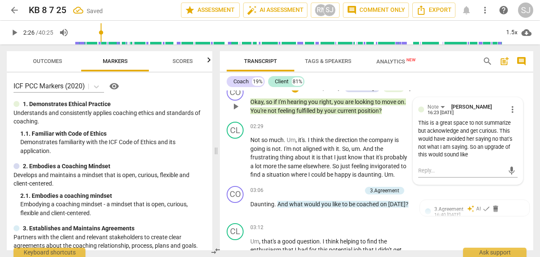
click at [472, 154] on div "This is a great space to not summarize but acknowledge and get curious. This wo…" at bounding box center [467, 139] width 99 height 40
click at [508, 110] on span "more_vert" at bounding box center [513, 110] width 10 height 10
click at [512, 107] on li "Edit" at bounding box center [518, 110] width 29 height 16
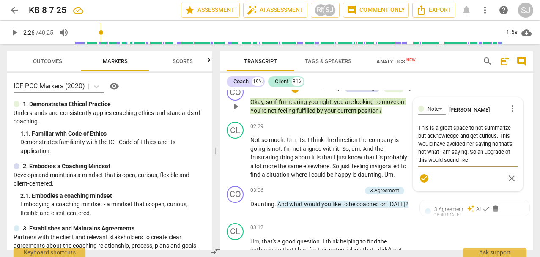
click at [476, 160] on textarea "This is a great space to not summarize but acknowledge and get curious. This wo…" at bounding box center [467, 144] width 99 height 40
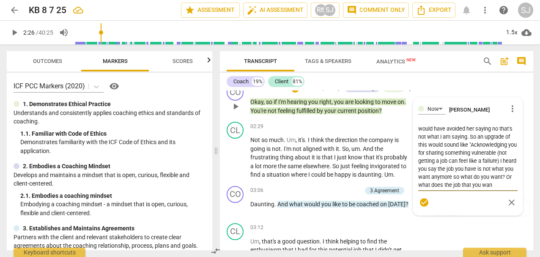
scroll to position [23, 0]
click at [438, 178] on textarea "This is a great space to not summarize but acknowledge and get curious. This wo…" at bounding box center [467, 156] width 99 height 64
click at [487, 175] on textarea "This is a great space to not summarize but acknowledge and get curious. This wo…" at bounding box center [467, 156] width 99 height 64
click at [452, 185] on textarea "This is a great space to not summarize but acknowledge and get curious. This wo…" at bounding box center [467, 156] width 99 height 64
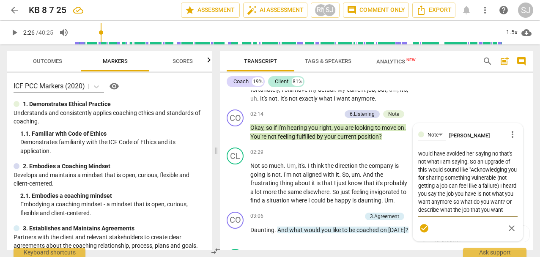
scroll to position [398, 0]
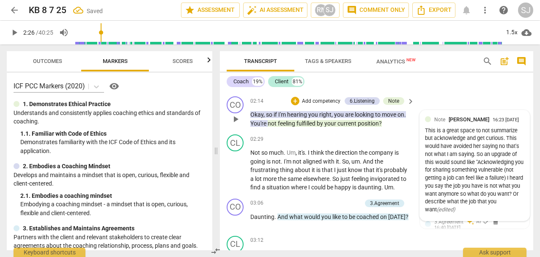
click at [517, 116] on div "Note Surya Johnson 16:23 08-16-2025" at bounding box center [480, 120] width 90 height 8
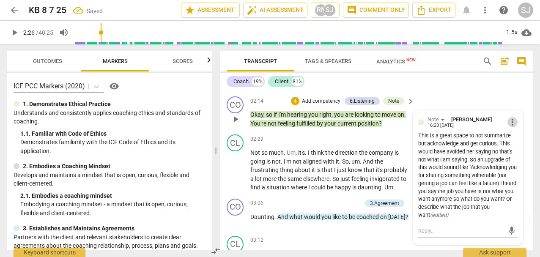
click at [511, 123] on span "more_vert" at bounding box center [513, 122] width 10 height 10
click at [517, 121] on li "Edit" at bounding box center [518, 122] width 29 height 16
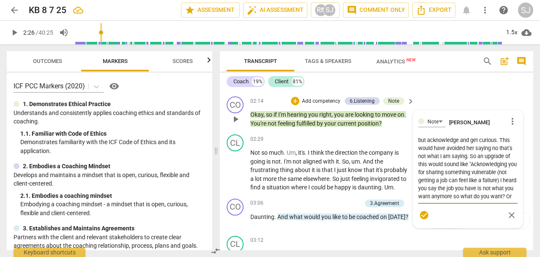
scroll to position [24, 0]
click at [449, 198] on textarea "This is a great space to not summarize but acknowledge and get curious. This wo…" at bounding box center [467, 169] width 99 height 64
click at [473, 190] on textarea "This is a great space to not summarize but acknowledge and get curious. This wo…" at bounding box center [467, 169] width 99 height 64
click at [508, 197] on textarea "This is a great space to not summarize but acknowledge and get curious. This wo…" at bounding box center [467, 169] width 99 height 64
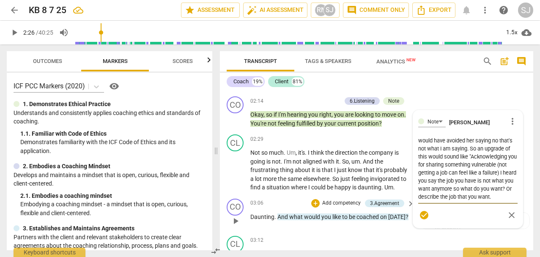
scroll to position [24, 0]
click at [439, 189] on textarea "This is a great space to not summarize but acknowledge and get curious. This wo…" at bounding box center [467, 169] width 99 height 64
click at [422, 215] on span "check_circle" at bounding box center [424, 215] width 10 height 10
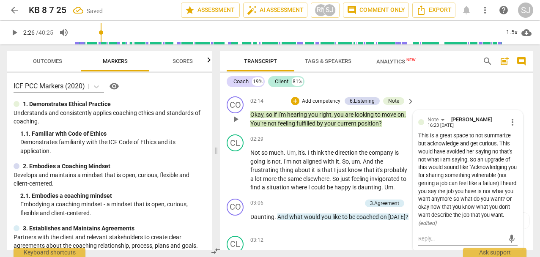
click at [467, 95] on div "CO play_arrow pause 02:14 + Add competency 6.Listening Note keyboard_arrow_righ…" at bounding box center [377, 112] width 314 height 38
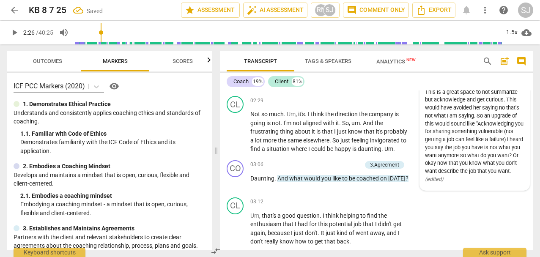
scroll to position [449, 0]
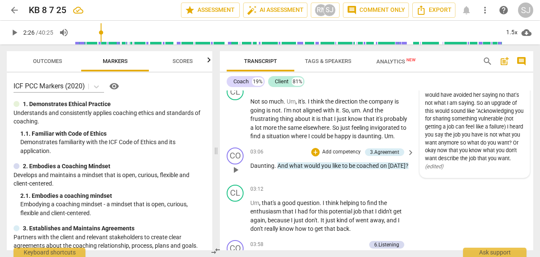
click at [340, 152] on p "Add competency" at bounding box center [342, 153] width 40 height 8
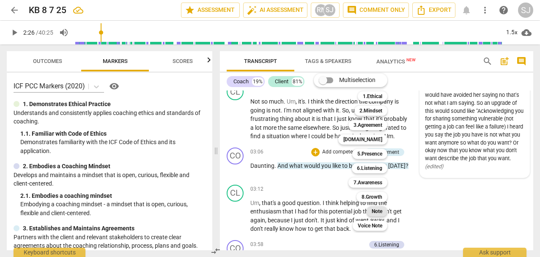
click at [376, 210] on b "Note" at bounding box center [377, 211] width 11 height 10
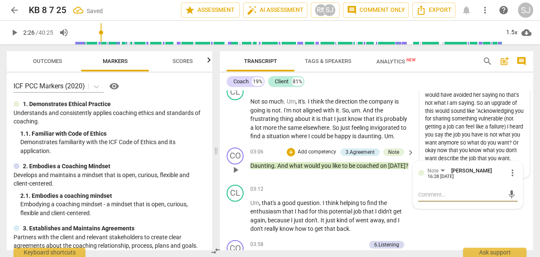
click at [428, 195] on textarea at bounding box center [461, 195] width 86 height 8
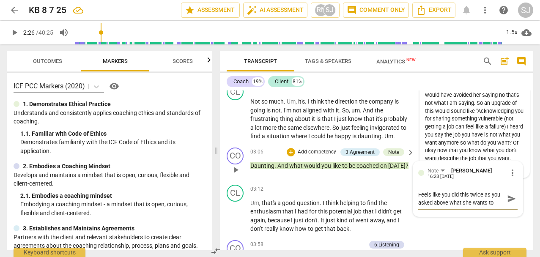
scroll to position [7, 0]
click at [510, 201] on span "send" at bounding box center [511, 198] width 9 height 9
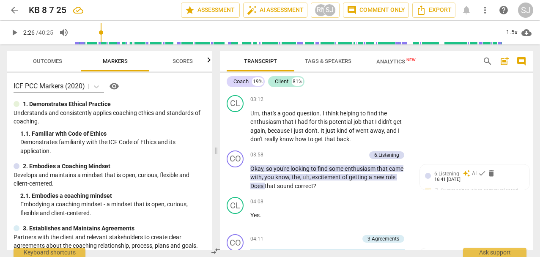
scroll to position [551, 0]
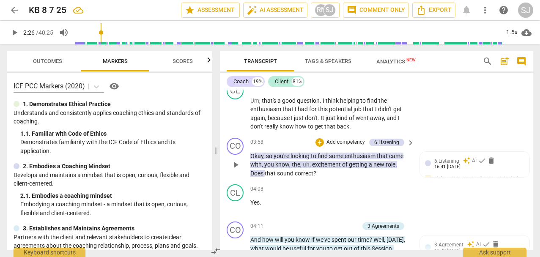
click at [351, 141] on p "Add competency" at bounding box center [346, 143] width 40 height 8
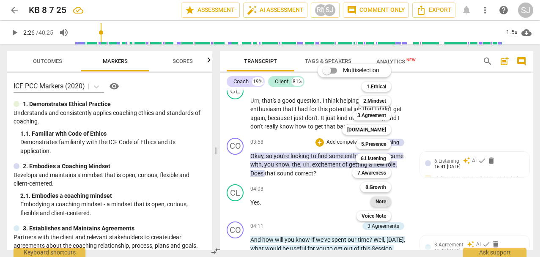
click at [382, 205] on b "Note" at bounding box center [381, 202] width 11 height 10
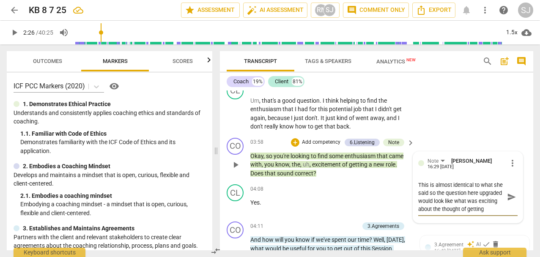
scroll to position [7, 0]
click at [509, 197] on span "send" at bounding box center [511, 197] width 9 height 9
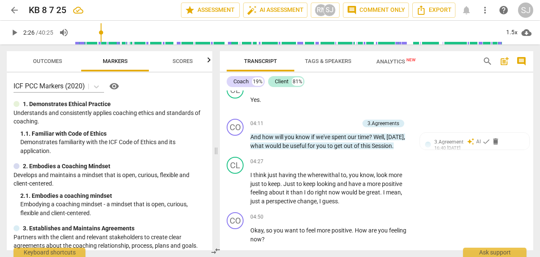
scroll to position [667, 0]
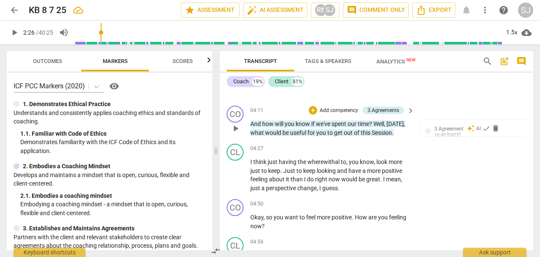
click at [342, 110] on p "Add competency" at bounding box center [339, 111] width 40 height 8
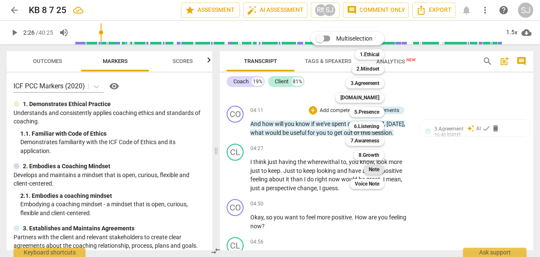
click at [376, 172] on b "Note" at bounding box center [374, 170] width 11 height 10
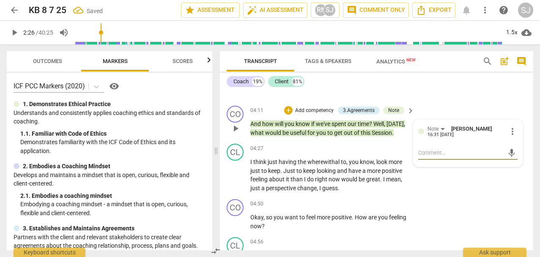
click at [433, 156] on textarea at bounding box center [461, 153] width 86 height 8
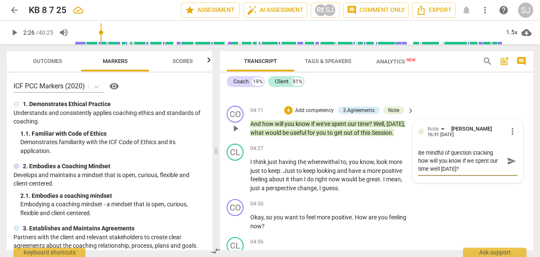
scroll to position [0, 0]
click at [509, 162] on span "send" at bounding box center [511, 161] width 9 height 9
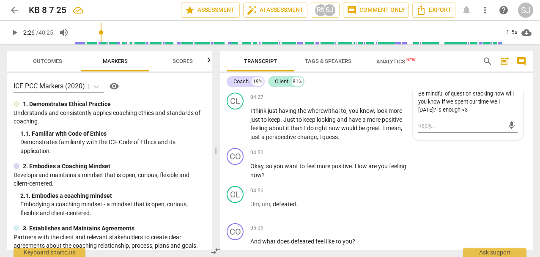
scroll to position [705, 0]
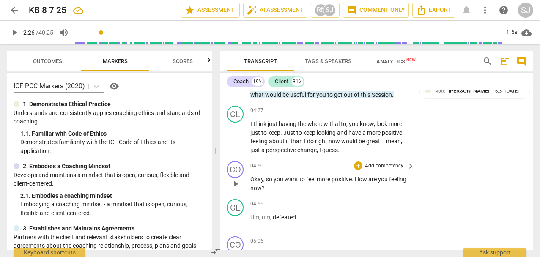
click at [394, 168] on p "Add competency" at bounding box center [384, 166] width 40 height 8
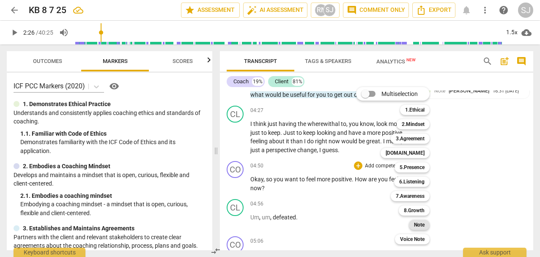
click at [421, 226] on b "Note" at bounding box center [419, 225] width 11 height 10
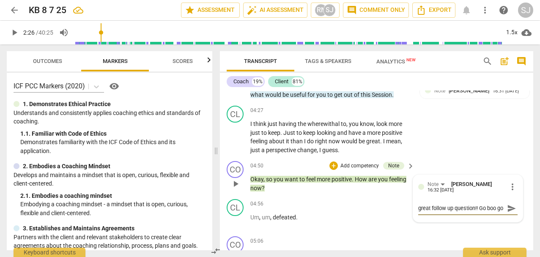
scroll to position [8, 0]
click at [512, 209] on span "send" at bounding box center [511, 208] width 9 height 9
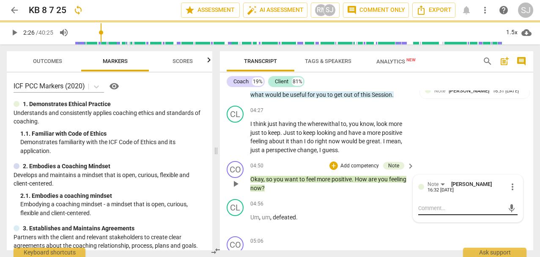
scroll to position [0, 0]
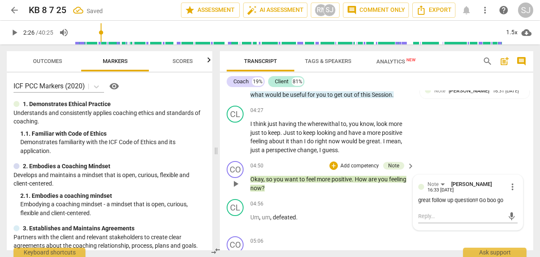
click at [478, 160] on div "CO play_arrow pause 04:50 + Add competency Note keyboard_arrow_right Okay , so …" at bounding box center [377, 177] width 314 height 38
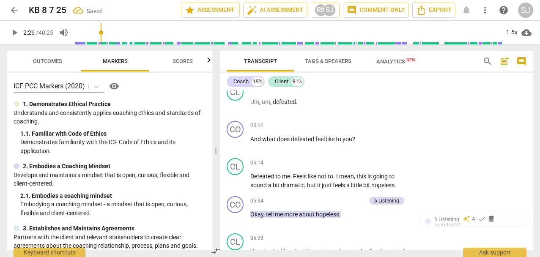
scroll to position [834, 0]
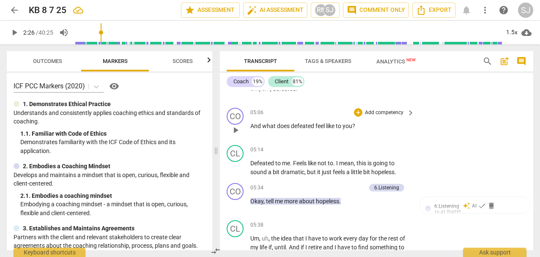
click at [380, 114] on p "Add competency" at bounding box center [384, 113] width 40 height 8
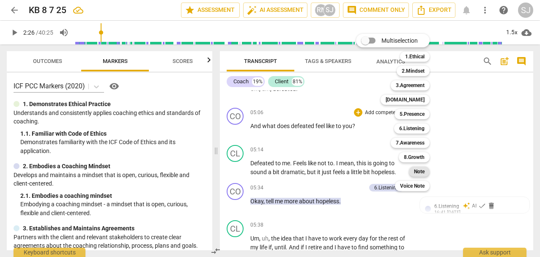
click at [421, 174] on b "Note" at bounding box center [419, 172] width 11 height 10
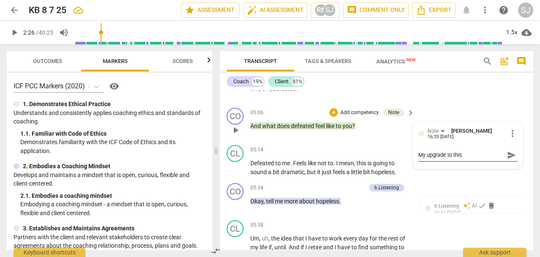
drag, startPoint x: 418, startPoint y: 155, endPoint x: 433, endPoint y: 157, distance: 15.8
click at [418, 155] on textarea "My upgrade to this" at bounding box center [461, 155] width 86 height 8
click at [459, 163] on textarea "great coaching question. My upgrade to this" at bounding box center [461, 159] width 86 height 16
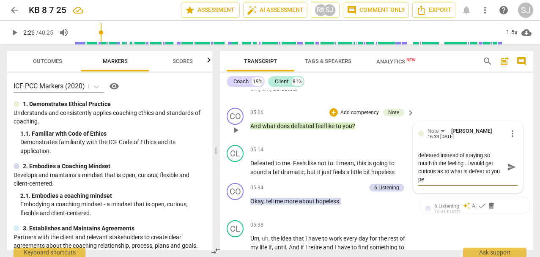
scroll to position [8, 0]
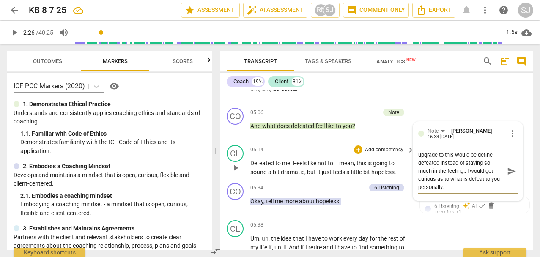
click at [509, 170] on span "send" at bounding box center [511, 171] width 9 height 9
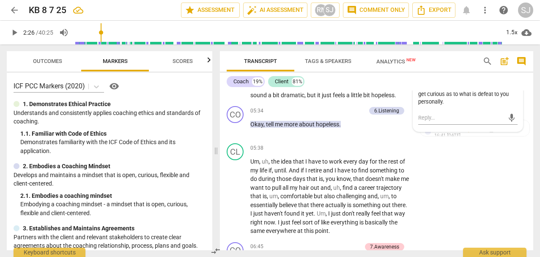
scroll to position [924, 0]
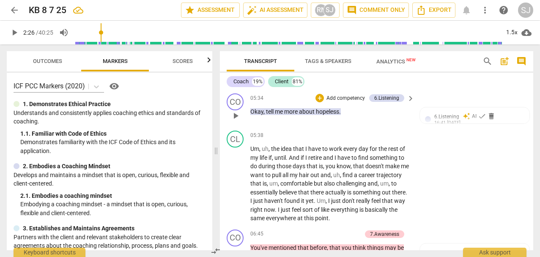
click at [338, 99] on p "Add competency" at bounding box center [346, 99] width 40 height 8
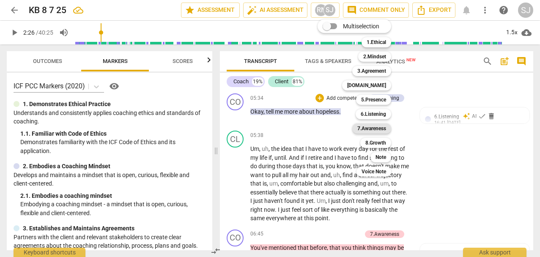
click at [376, 129] on b "7.Awareness" at bounding box center [372, 129] width 29 height 10
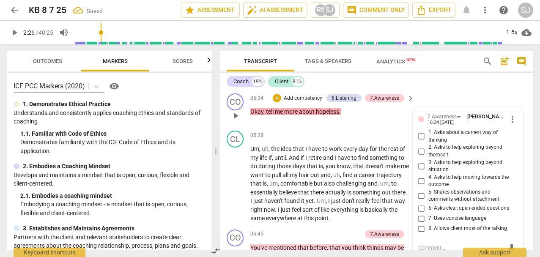
scroll to position [925, 0]
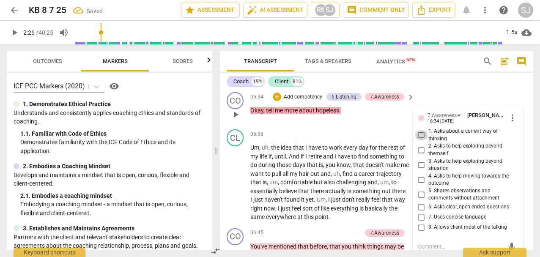
click at [420, 135] on input "1. Asks about a current way of thinking" at bounding box center [422, 135] width 14 height 10
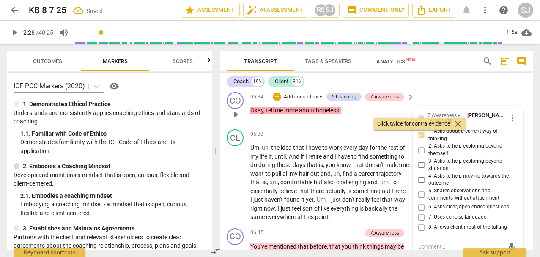
click at [421, 151] on input "2. Asks to help exploring beyond themself" at bounding box center [422, 150] width 14 height 10
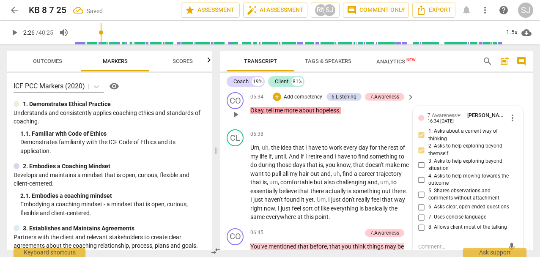
click at [419, 164] on input "3. Asks to help exploring beyond situation" at bounding box center [422, 165] width 14 height 10
click at [467, 94] on div "CO play_arrow pause 05:34 + Add competency 6.Listening 7.Awareness keyboard_arr…" at bounding box center [377, 107] width 314 height 37
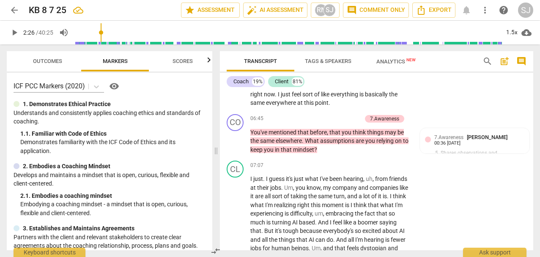
scroll to position [1026, 0]
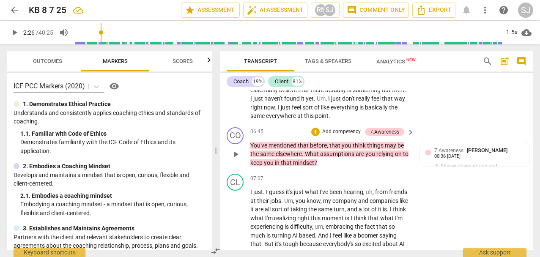
click at [335, 129] on p "Add competency" at bounding box center [342, 132] width 40 height 8
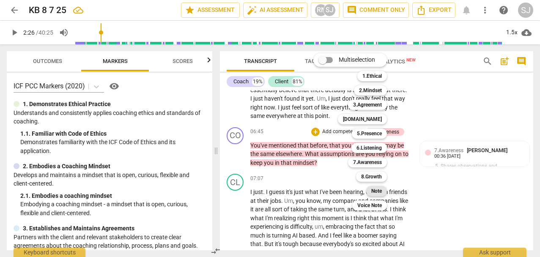
click at [375, 193] on b "Note" at bounding box center [376, 191] width 11 height 10
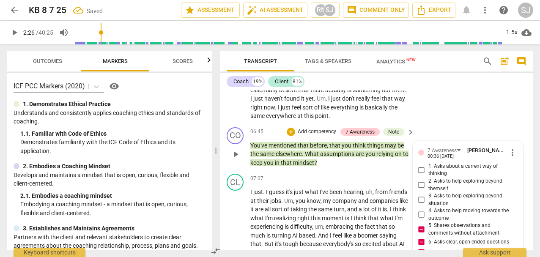
scroll to position [1137, 0]
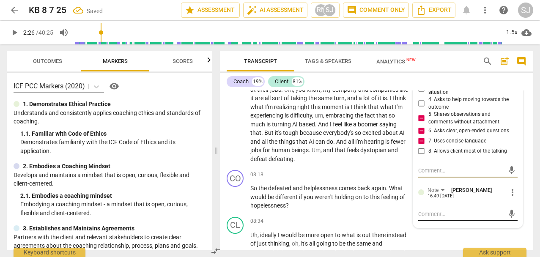
click at [438, 212] on textarea at bounding box center [461, 214] width 86 height 8
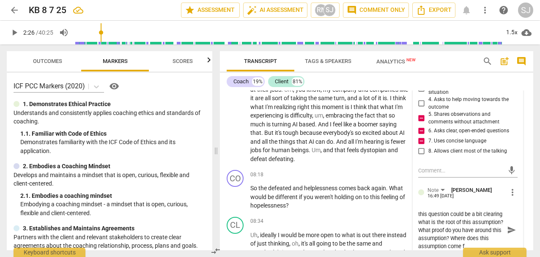
scroll to position [7, 0]
click at [506, 230] on span "send" at bounding box center [512, 230] width 12 height 10
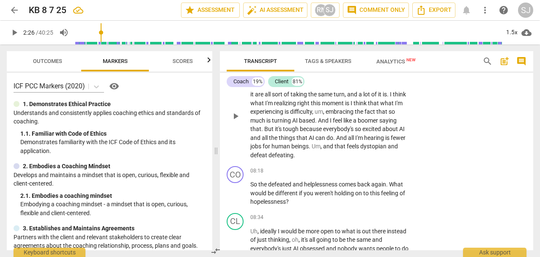
scroll to position [1158, 0]
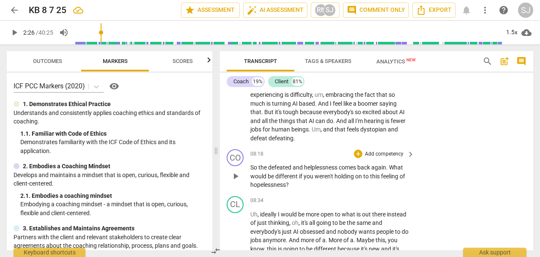
click at [380, 154] on p "Add competency" at bounding box center [384, 155] width 40 height 8
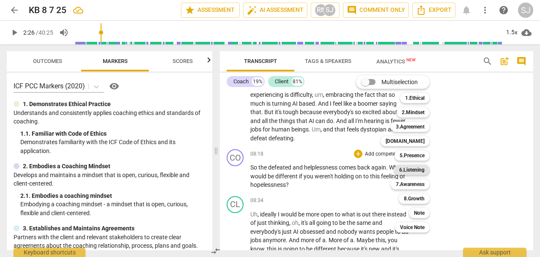
click at [423, 170] on b "6.Listening" at bounding box center [411, 170] width 25 height 10
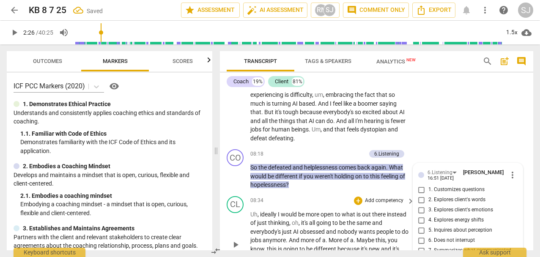
scroll to position [1258, 0]
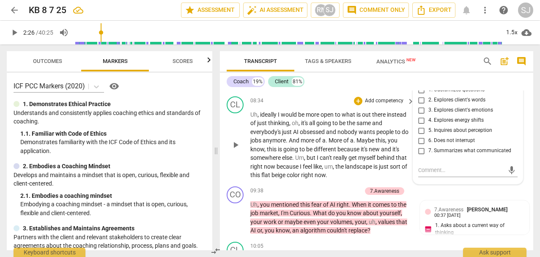
click at [374, 177] on p "Uh , ideally I would be more open to what is out there instead of just thinking…" at bounding box center [330, 144] width 160 height 69
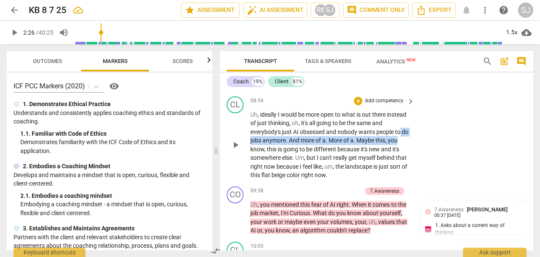
drag, startPoint x: 530, startPoint y: 135, endPoint x: 529, endPoint y: 141, distance: 5.9
click at [524, 141] on div "CL play_arrow pause 08:34 + Add competency keyboard_arrow_right Uh , ideally I …" at bounding box center [377, 138] width 314 height 90
click at [406, 192] on span "keyboard_arrow_right" at bounding box center [411, 192] width 10 height 10
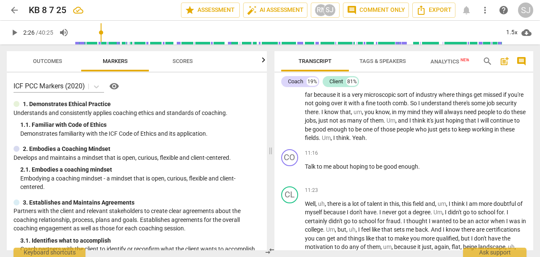
scroll to position [1111, 0]
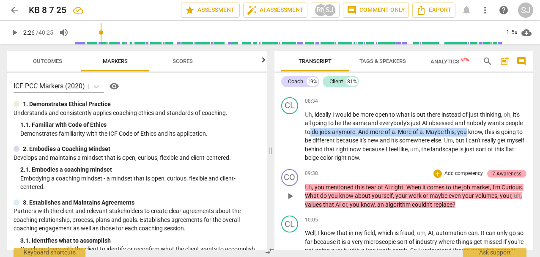
click at [503, 170] on div "7.Awareness" at bounding box center [507, 174] width 29 height 8
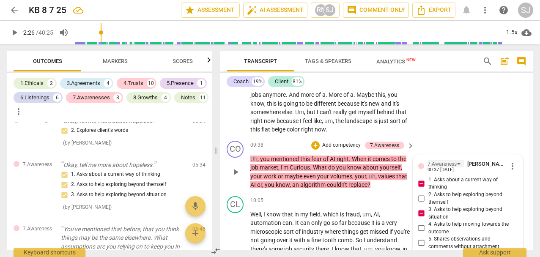
scroll to position [1298, 0]
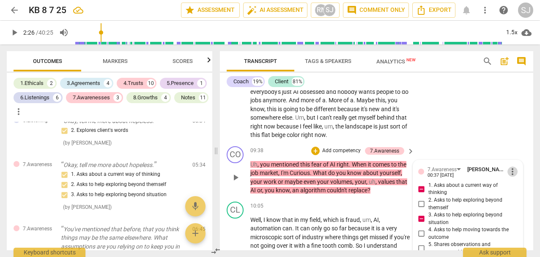
click at [509, 173] on span "more_vert" at bounding box center [513, 172] width 10 height 10
click at [512, 187] on li "Delete" at bounding box center [518, 188] width 29 height 16
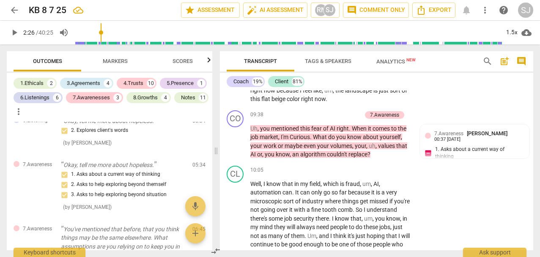
scroll to position [1347, 0]
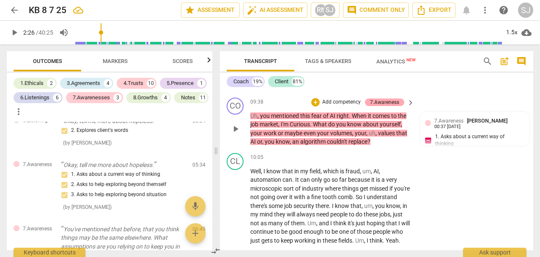
click at [386, 104] on div "7.Awareness" at bounding box center [384, 103] width 29 height 8
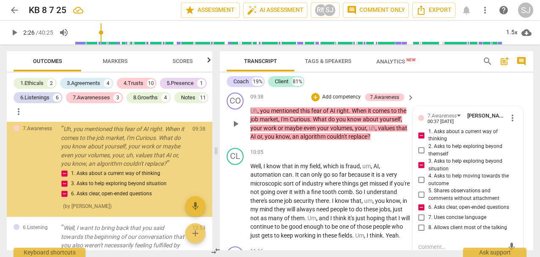
scroll to position [1766, 0]
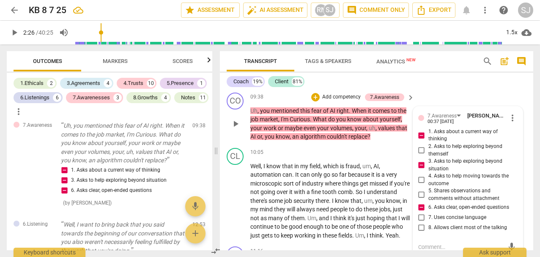
click at [344, 95] on p "Add competency" at bounding box center [342, 98] width 40 height 8
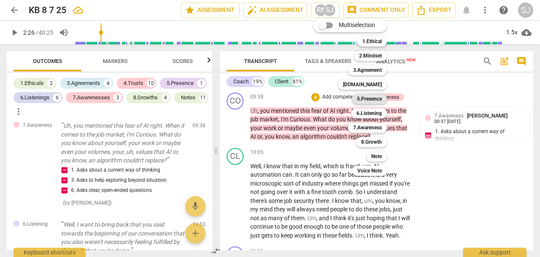
click at [372, 99] on b "5.Presence" at bounding box center [369, 99] width 25 height 10
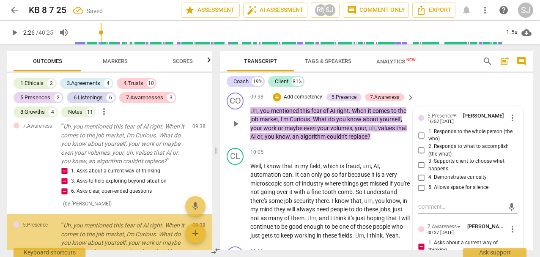
scroll to position [1858, 0]
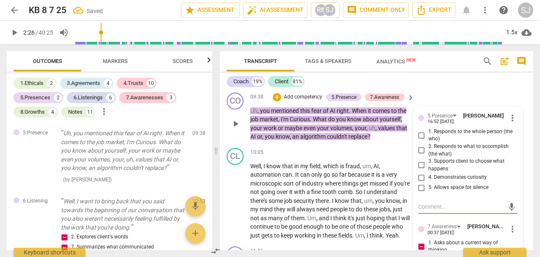
click at [420, 135] on input "1. Responds to the whole person (the who)" at bounding box center [422, 135] width 14 height 10
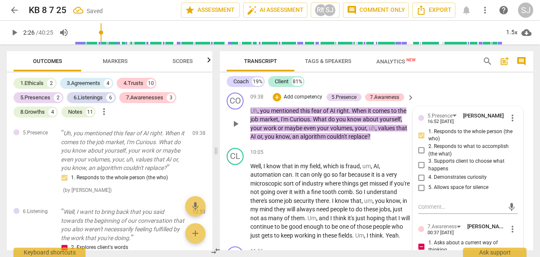
click at [421, 177] on input "4. Demonstrates curiosity" at bounding box center [422, 178] width 14 height 10
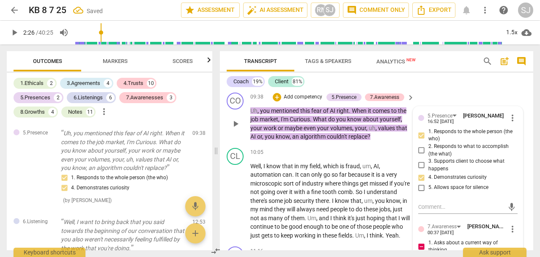
click at [493, 95] on div "CO play_arrow pause 09:38 + Add competency 5.Presence 7.Awareness keyboard_arro…" at bounding box center [377, 116] width 314 height 55
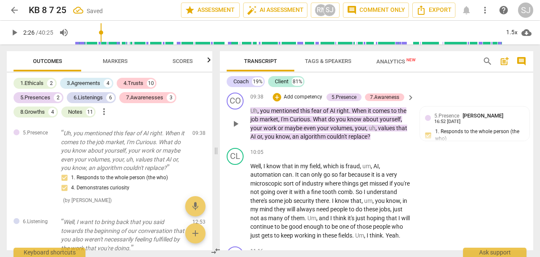
click at [498, 99] on div "CO play_arrow pause 09:38 + Add competency 5.Presence 7.Awareness keyboard_arro…" at bounding box center [377, 116] width 314 height 55
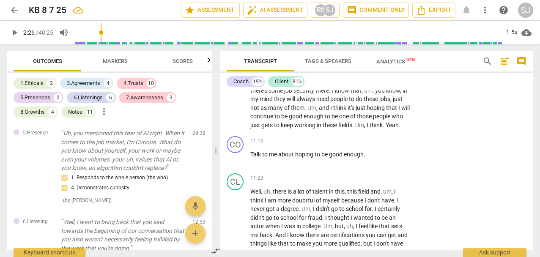
scroll to position [1475, 0]
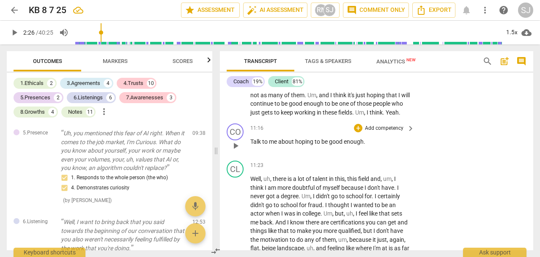
click at [366, 132] on p "Add competency" at bounding box center [384, 129] width 40 height 8
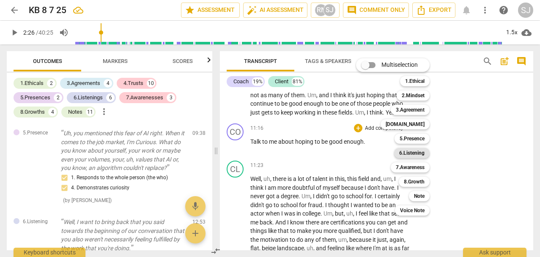
click at [421, 151] on b "6.Listening" at bounding box center [411, 153] width 25 height 10
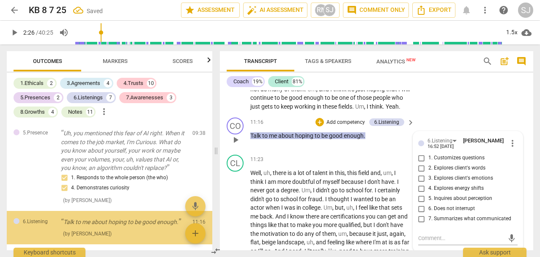
scroll to position [1934, 0]
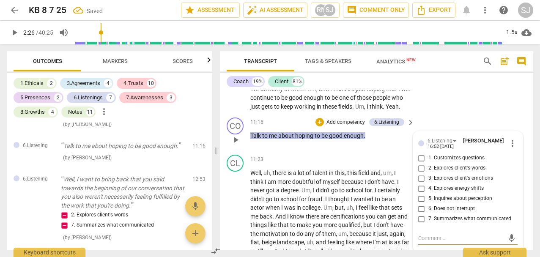
click at [423, 173] on input "2. Explores client's words" at bounding box center [422, 168] width 14 height 10
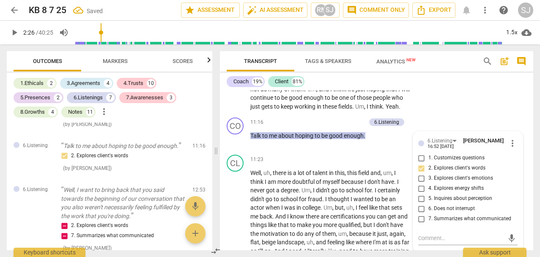
click at [428, 115] on div "CL play_arrow pause 10:05 + Add competency keyboard_arrow_right Well , I know t…" at bounding box center [377, 65] width 314 height 99
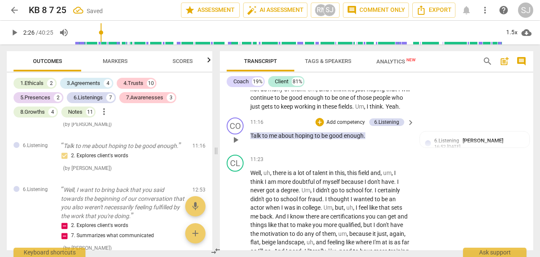
click at [341, 127] on p "Add competency" at bounding box center [346, 123] width 40 height 8
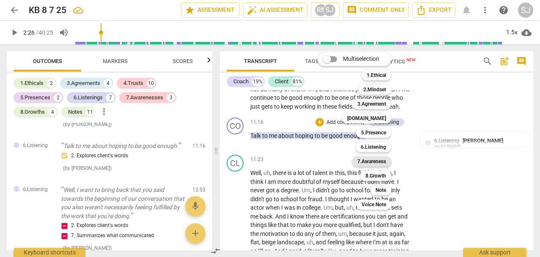
click at [377, 158] on b "7.Awareness" at bounding box center [372, 162] width 29 height 10
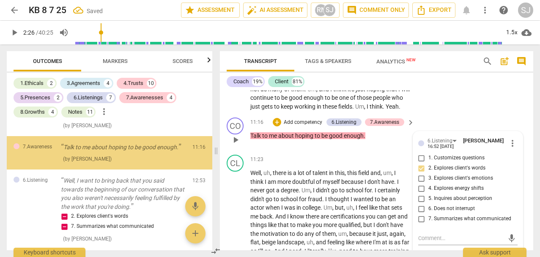
scroll to position [1978, 0]
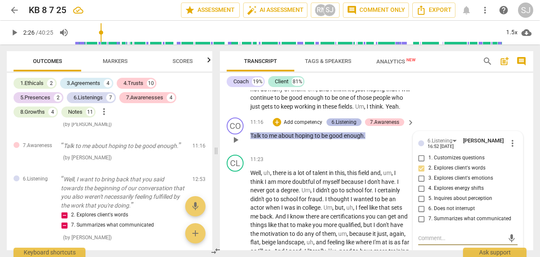
click at [338, 126] on div "6.Listening" at bounding box center [344, 122] width 25 height 8
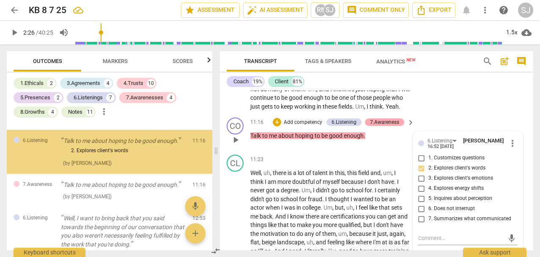
click at [385, 126] on div "7.Awareness" at bounding box center [384, 122] width 29 height 8
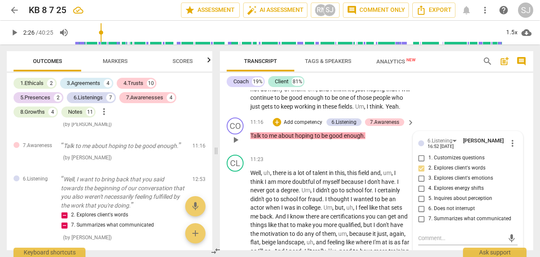
click at [447, 133] on div "CO play_arrow pause 11:16 + Add competency 6.Listening 7.Awareness keyboard_arr…" at bounding box center [377, 132] width 314 height 37
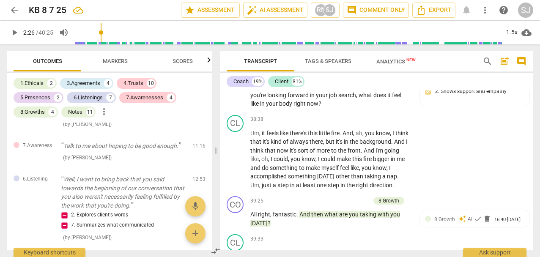
scroll to position [4425, 0]
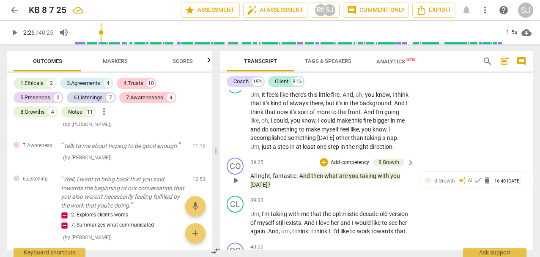
click at [358, 167] on p "Add competency" at bounding box center [350, 163] width 40 height 8
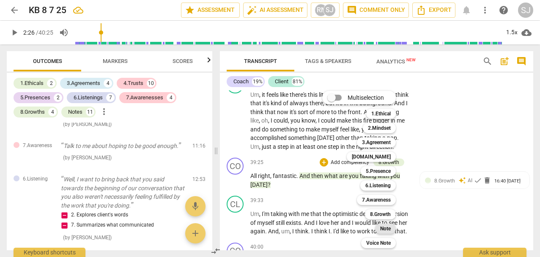
click at [390, 230] on b "Note" at bounding box center [385, 229] width 11 height 10
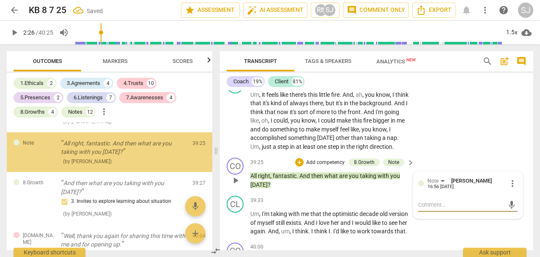
scroll to position [2587, 0]
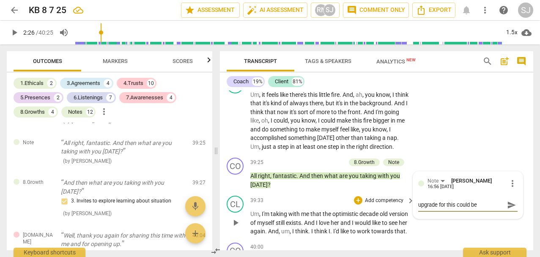
drag, startPoint x: 479, startPoint y: 231, endPoint x: 399, endPoint y: 228, distance: 80.9
click at [394, 230] on div "format_bold format_list_bulleted Surya Johnson delete Summary: CO play_arrow pa…" at bounding box center [377, 171] width 314 height 160
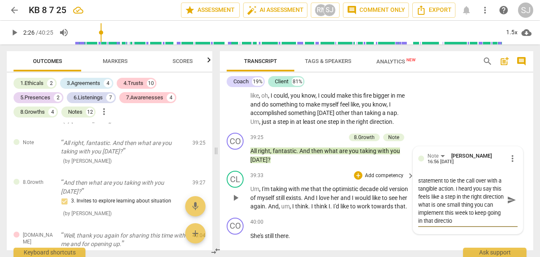
scroll to position [15, 0]
click at [509, 205] on span "send" at bounding box center [511, 199] width 9 height 9
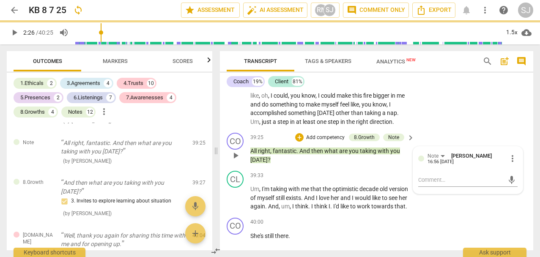
scroll to position [0, 0]
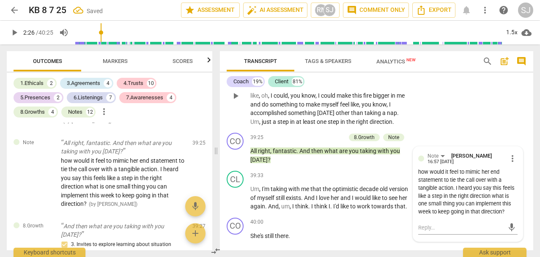
click at [483, 130] on div "CL play_arrow pause 38:38 + Add competency keyboard_arrow_right Um , it feels l…" at bounding box center [377, 89] width 314 height 82
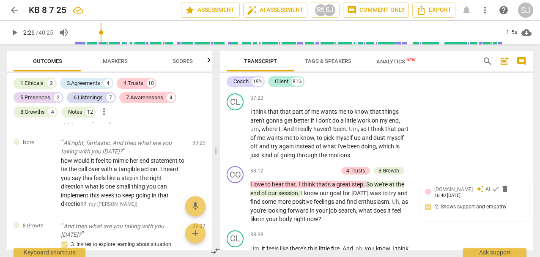
scroll to position [4297, 0]
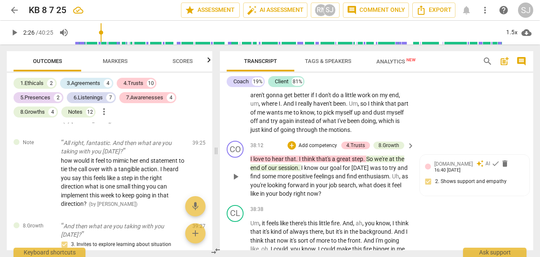
click at [322, 150] on p "Add competency" at bounding box center [318, 146] width 40 height 8
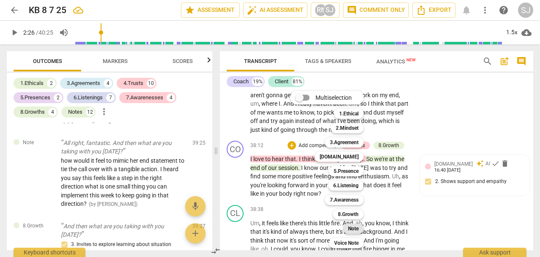
click at [354, 228] on b "Note" at bounding box center [353, 229] width 11 height 10
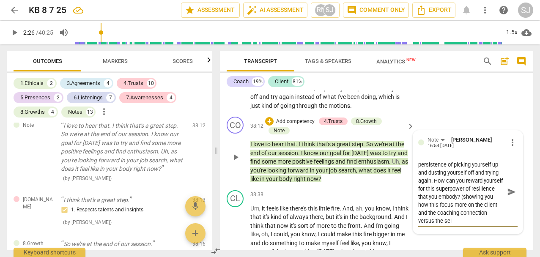
scroll to position [39, 0]
click at [512, 197] on span "send" at bounding box center [511, 191] width 9 height 9
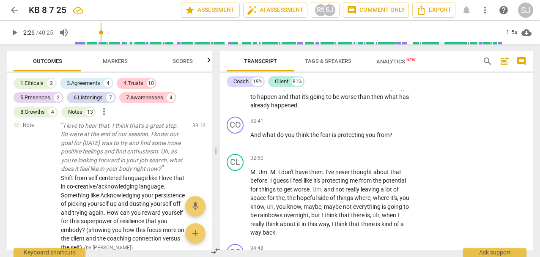
scroll to position [3817, 0]
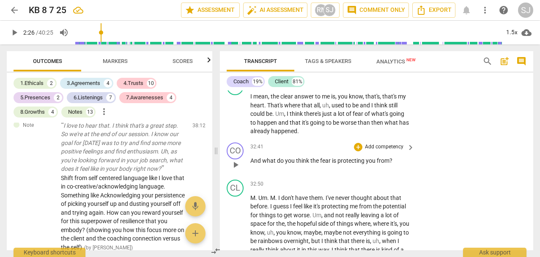
click at [378, 151] on p "Add competency" at bounding box center [384, 147] width 40 height 8
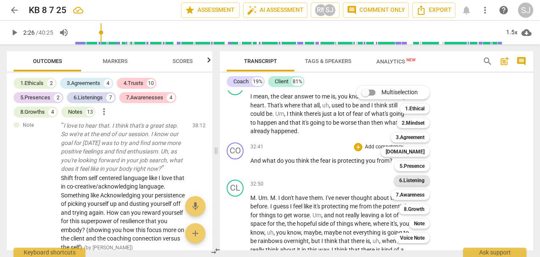
click at [420, 180] on b "6.Listening" at bounding box center [411, 181] width 25 height 10
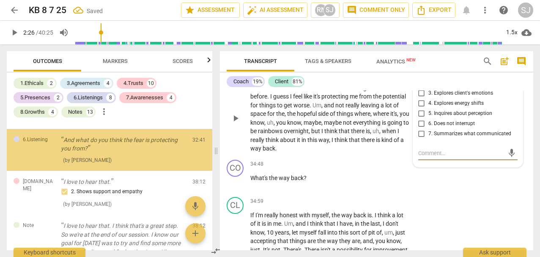
scroll to position [2456, 0]
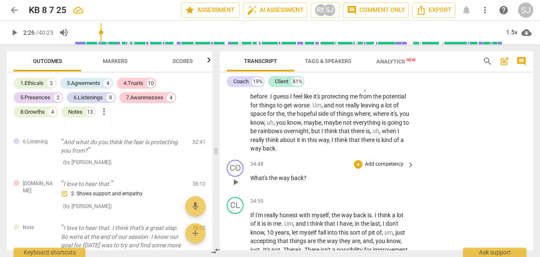
click at [374, 168] on p "Add competency" at bounding box center [384, 165] width 40 height 8
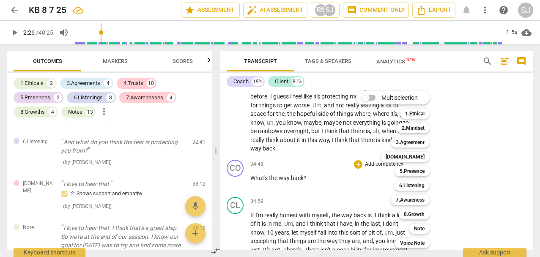
click at [371, 98] on input "Multiselection" at bounding box center [365, 98] width 20 height 20
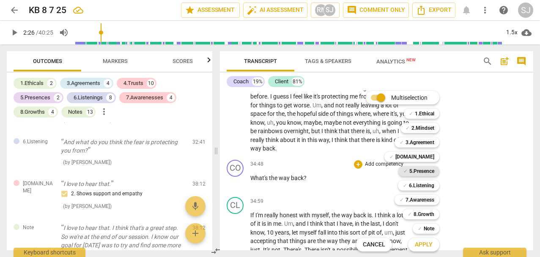
click at [402, 171] on div "✓ 5.Presence" at bounding box center [419, 171] width 41 height 10
drag, startPoint x: 405, startPoint y: 184, endPoint x: 404, endPoint y: 189, distance: 4.7
click at [405, 184] on span "✓" at bounding box center [405, 186] width 4 height 10
click at [400, 198] on span "✓" at bounding box center [402, 200] width 4 height 10
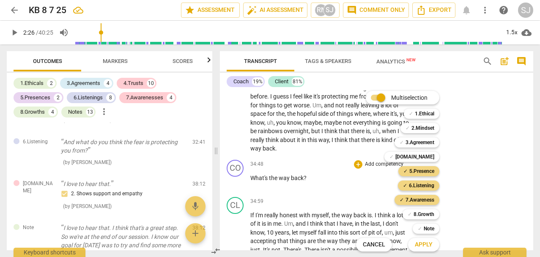
click at [427, 248] on span "Apply" at bounding box center [424, 245] width 18 height 8
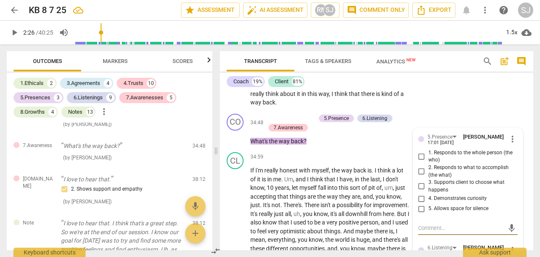
scroll to position [3985, 0]
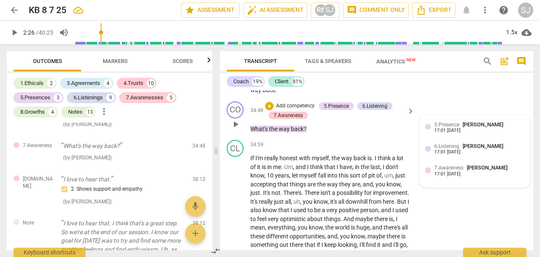
click at [447, 128] on span "5.Presence" at bounding box center [447, 125] width 25 height 6
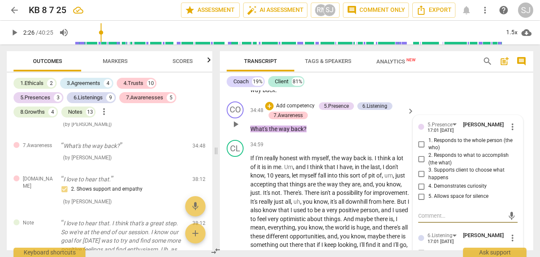
click at [419, 192] on input "4. Demonstrates curiosity" at bounding box center [422, 187] width 14 height 10
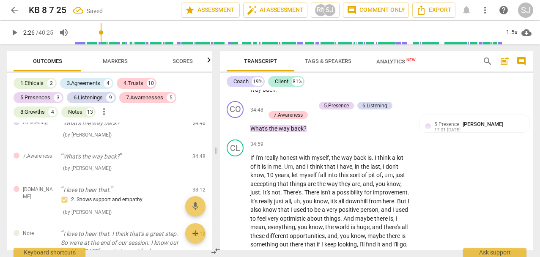
scroll to position [3973, 0]
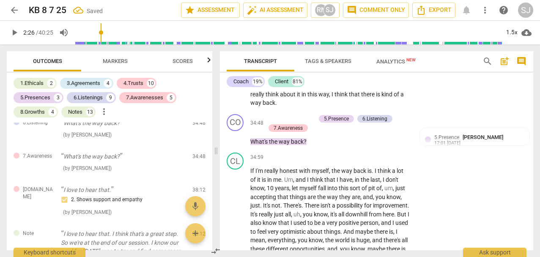
click at [445, 140] on span "5.Presence" at bounding box center [447, 138] width 25 height 6
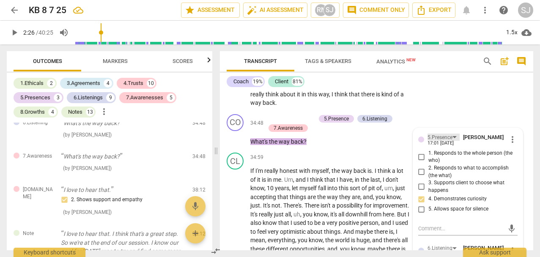
click at [447, 142] on div "5.Presence" at bounding box center [440, 138] width 25 height 8
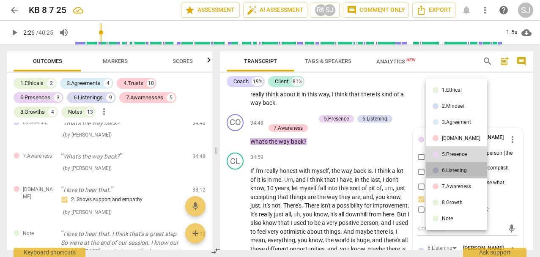
click at [464, 170] on div "6.Listening" at bounding box center [454, 170] width 25 height 5
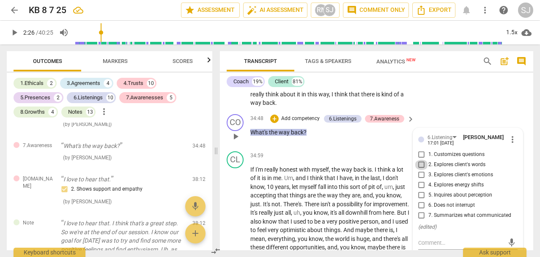
click at [421, 170] on input "2. Explores client's words" at bounding box center [422, 165] width 14 height 10
click at [422, 160] on input "1. Customizes questions" at bounding box center [422, 155] width 14 height 10
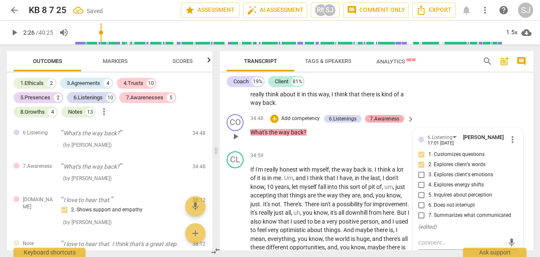
click at [390, 123] on div "7.Awareness" at bounding box center [384, 119] width 29 height 8
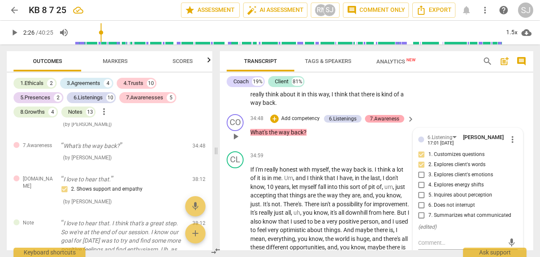
click at [382, 123] on div "7.Awareness" at bounding box center [384, 119] width 29 height 8
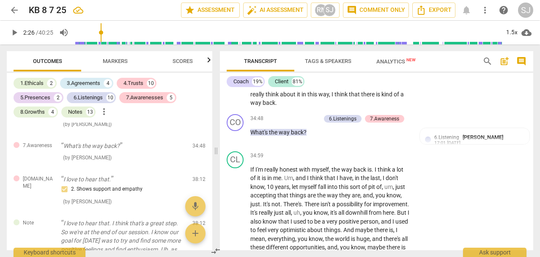
scroll to position [4010, 0]
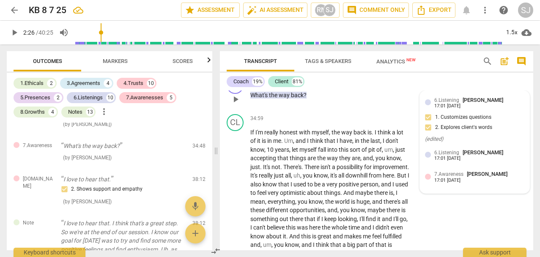
click at [458, 109] on div "17:01 08-16-2025" at bounding box center [448, 107] width 26 height 6
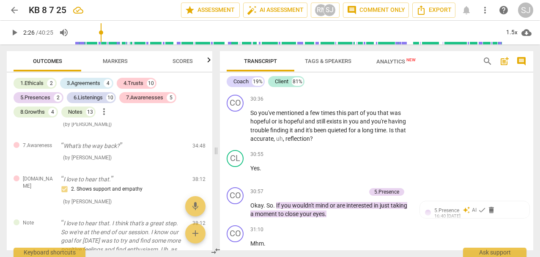
scroll to position [3624, 0]
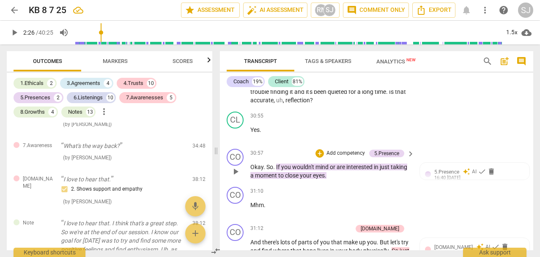
click at [235, 177] on span "play_arrow" at bounding box center [236, 172] width 10 height 10
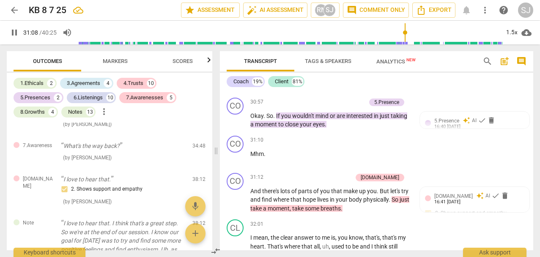
scroll to position [3689, 0]
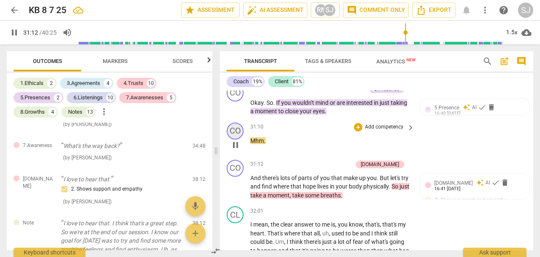
click at [235, 140] on div "CO" at bounding box center [235, 131] width 17 height 17
click at [232, 140] on div "CO" at bounding box center [235, 131] width 17 height 17
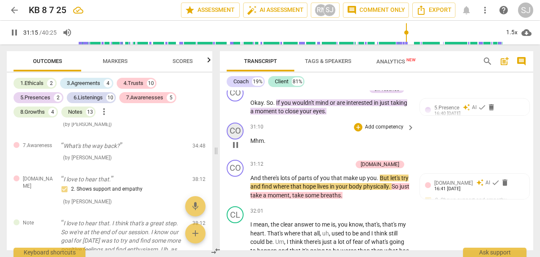
click at [236, 140] on div "CO" at bounding box center [235, 131] width 17 height 17
click at [234, 140] on div "CO" at bounding box center [235, 131] width 17 height 17
click at [408, 133] on span "keyboard_arrow_right" at bounding box center [411, 128] width 10 height 10
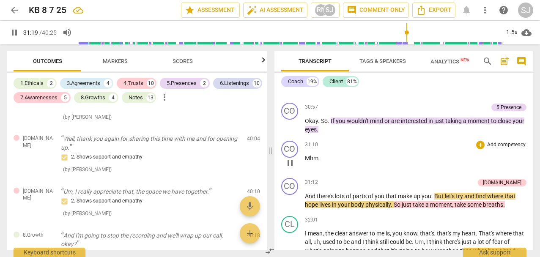
scroll to position [2186, 0]
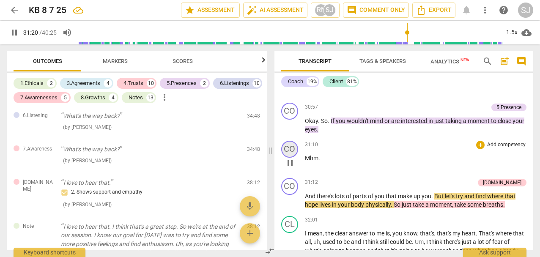
click at [286, 146] on div "CO" at bounding box center [289, 149] width 17 height 17
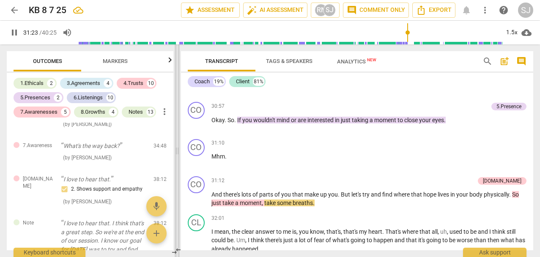
scroll to position [3262, 0]
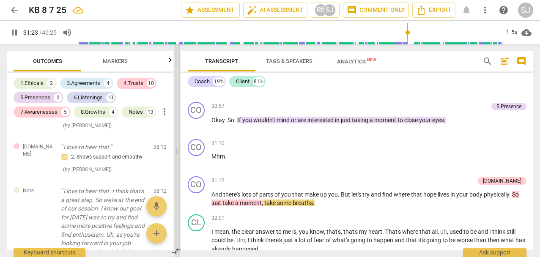
drag, startPoint x: 271, startPoint y: 153, endPoint x: 179, endPoint y: 160, distance: 92.9
click at [178, 165] on span at bounding box center [177, 150] width 5 height 213
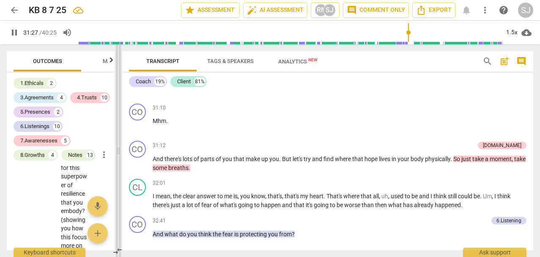
scroll to position [2592, 0]
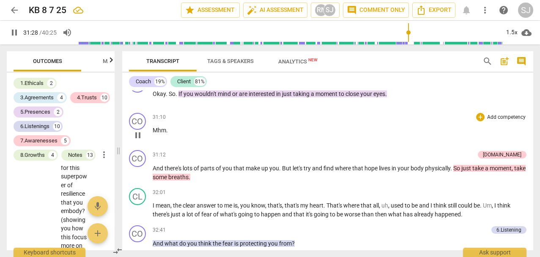
drag, startPoint x: 177, startPoint y: 150, endPoint x: 168, endPoint y: 152, distance: 9.6
click at [118, 152] on span at bounding box center [118, 150] width 5 height 213
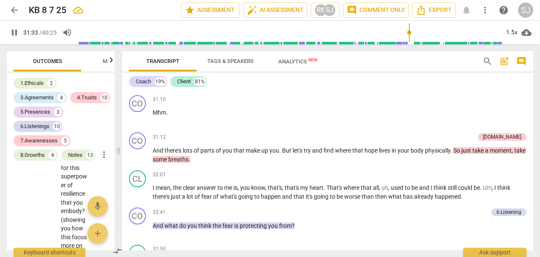
scroll to position [2618, 0]
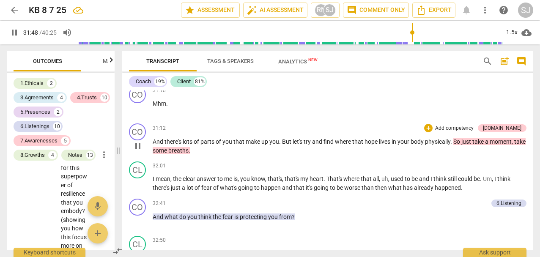
click at [140, 151] on span "pause" at bounding box center [138, 146] width 10 height 10
click at [471, 132] on p "Add competency" at bounding box center [455, 129] width 40 height 8
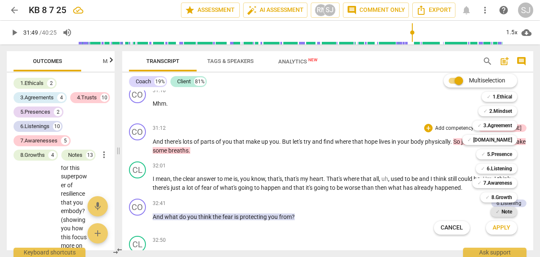
click at [508, 212] on b "Note" at bounding box center [507, 212] width 11 height 10
click at [500, 212] on div "✓ Note" at bounding box center [504, 212] width 27 height 10
click at [503, 214] on b "Note" at bounding box center [507, 212] width 11 height 10
click at [457, 82] on input "Multiselection" at bounding box center [459, 81] width 20 height 20
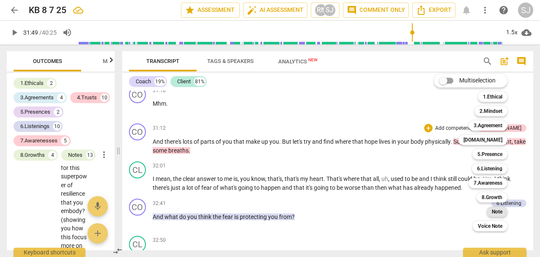
click at [497, 213] on b "Note" at bounding box center [497, 212] width 11 height 10
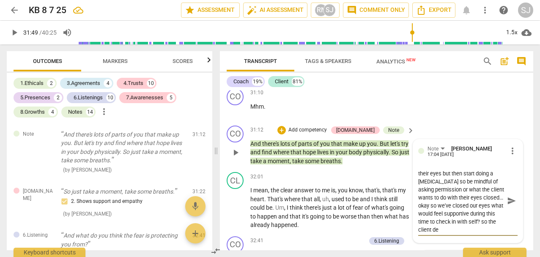
scroll to position [15, 0]
click at [511, 206] on span "send" at bounding box center [511, 200] width 9 height 9
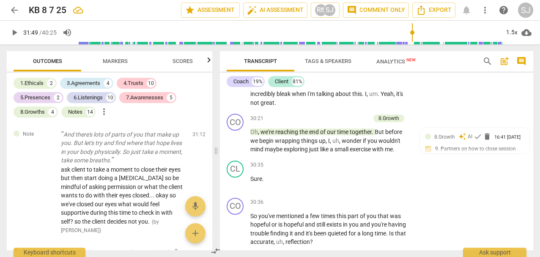
scroll to position [3431, 0]
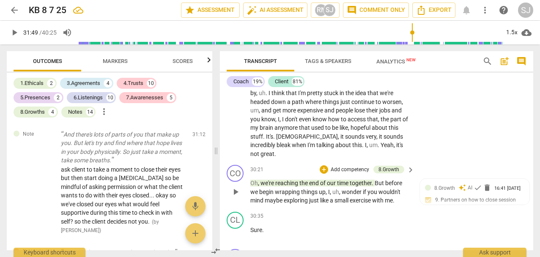
click at [339, 174] on p "Add competency" at bounding box center [350, 170] width 40 height 8
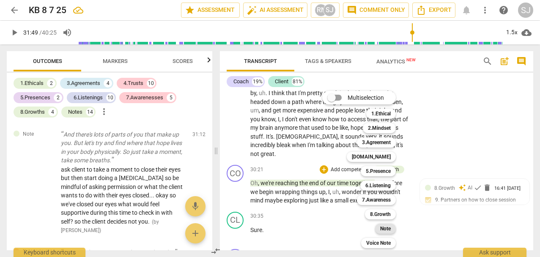
click at [391, 230] on b "Note" at bounding box center [385, 229] width 11 height 10
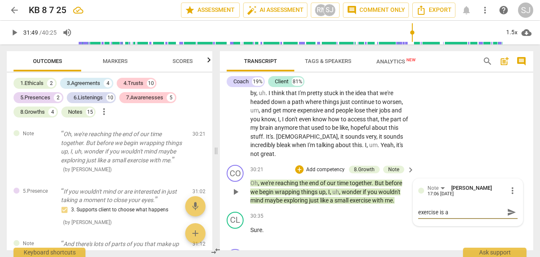
scroll to position [0, 0]
click at [507, 221] on span "send" at bounding box center [511, 216] width 9 height 9
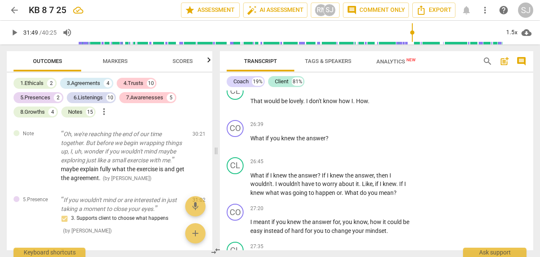
scroll to position [3097, 0]
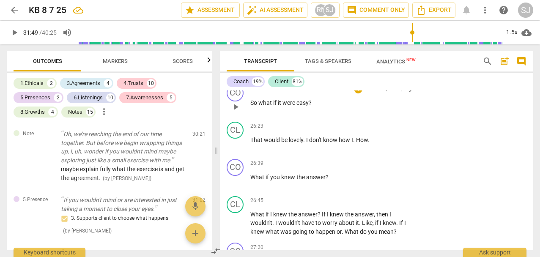
click at [235, 112] on span "play_arrow" at bounding box center [236, 107] width 10 height 10
click at [235, 149] on span "pause" at bounding box center [236, 144] width 10 height 10
click at [370, 145] on p "That would be lovely . I don't know how I . How ." at bounding box center [330, 140] width 160 height 9
click at [369, 143] on span "." at bounding box center [369, 140] width 2 height 7
click at [358, 143] on span "How" at bounding box center [362, 140] width 12 height 7
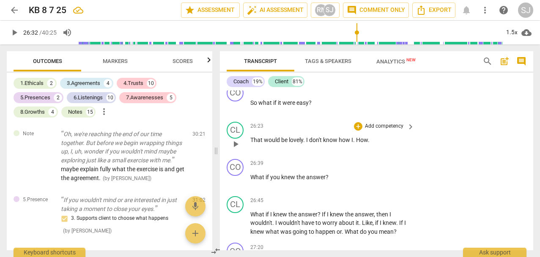
click at [369, 145] on p "That would be lovely . I don't know how I . How ." at bounding box center [330, 140] width 160 height 9
click at [371, 145] on p "That would be lovely . I don't know how I . How ." at bounding box center [330, 140] width 160 height 9
drag, startPoint x: 265, startPoint y: 165, endPoint x: 297, endPoint y: 164, distance: 31.3
click at [277, 143] on span "would" at bounding box center [272, 140] width 17 height 7
drag, startPoint x: 305, startPoint y: 166, endPoint x: 340, endPoint y: 167, distance: 34.3
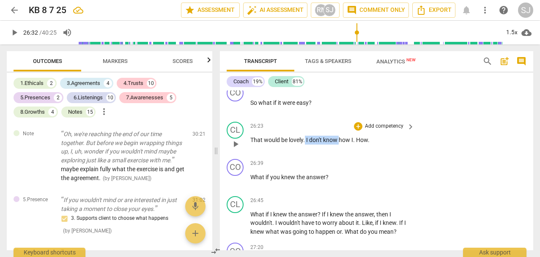
click at [339, 145] on p "That would be lovely . I don't know how I . How ." at bounding box center [330, 140] width 160 height 9
drag, startPoint x: 349, startPoint y: 168, endPoint x: 365, endPoint y: 167, distance: 16.5
click at [353, 145] on p "That would be lovely . I don't know how I . How ." at bounding box center [330, 140] width 160 height 9
click at [370, 145] on p "That would be lovely . I don't know how I . How ." at bounding box center [330, 140] width 160 height 9
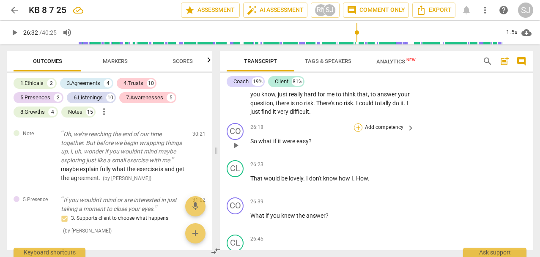
click at [358, 132] on div "+" at bounding box center [358, 128] width 8 height 8
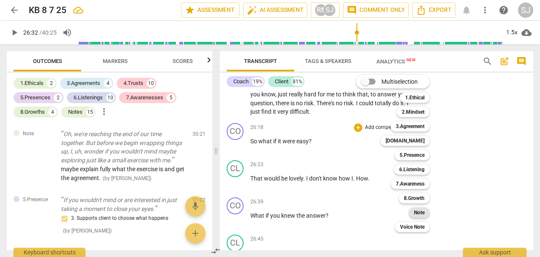
click at [418, 214] on b "Note" at bounding box center [419, 213] width 11 height 10
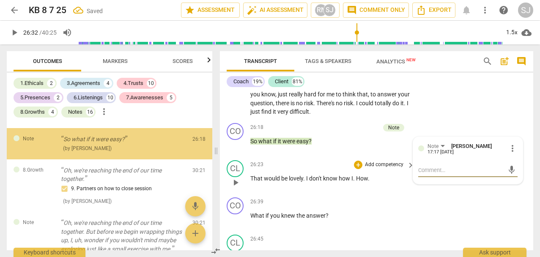
scroll to position [2301, 0]
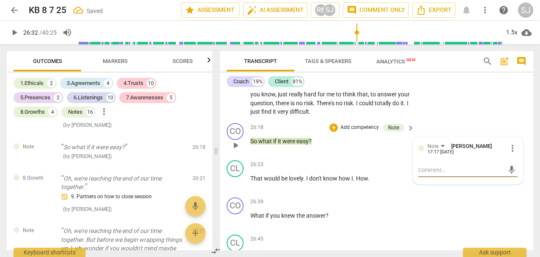
click at [437, 174] on textarea at bounding box center [461, 170] width 86 height 8
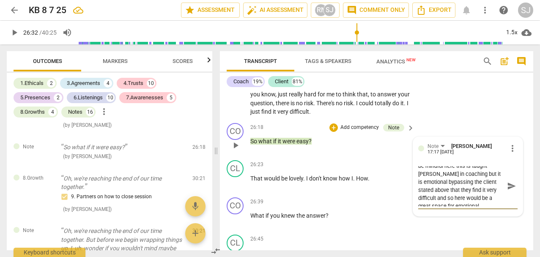
scroll to position [8, 0]
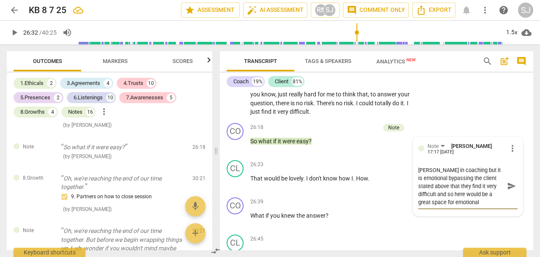
paste textarea "The coach offers two back-to-back questions: “So what if it were easy?” and “Wh…"
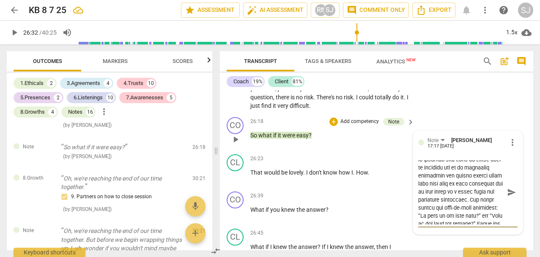
scroll to position [0, 0]
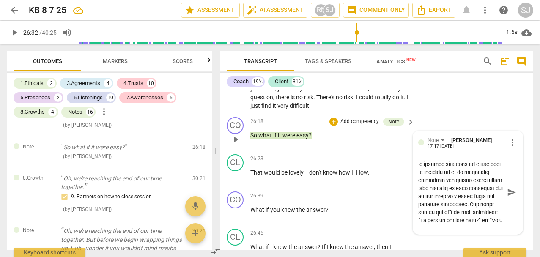
click at [510, 197] on span "send" at bounding box center [511, 192] width 9 height 9
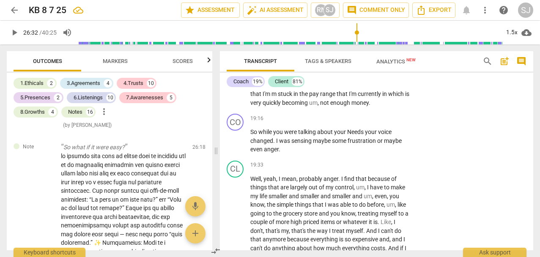
scroll to position [2300, 0]
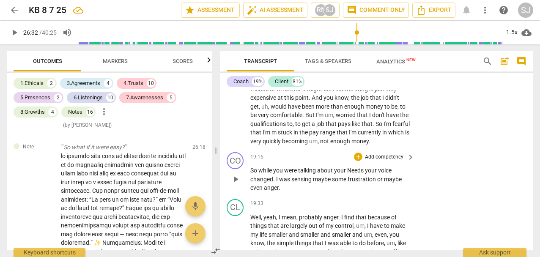
click at [383, 161] on p "Add competency" at bounding box center [384, 158] width 40 height 8
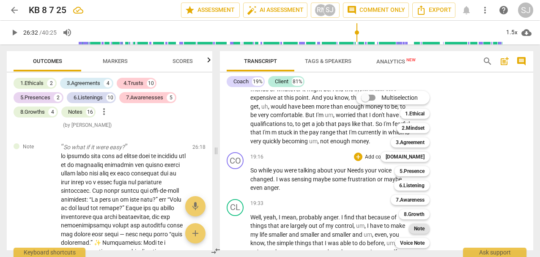
click at [420, 230] on b "Note" at bounding box center [419, 229] width 11 height 10
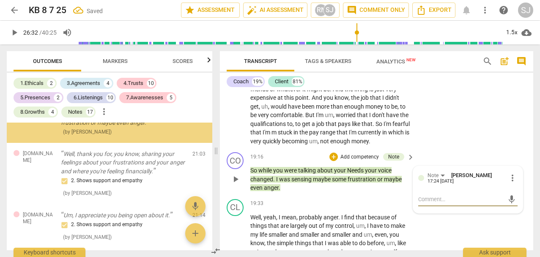
scroll to position [2160, 0]
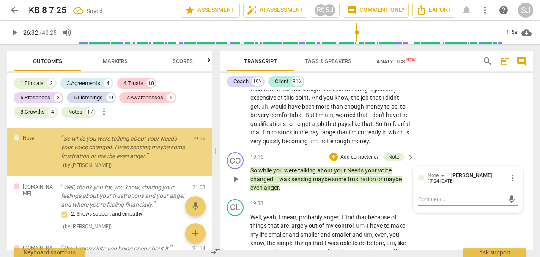
click at [455, 204] on textarea at bounding box center [461, 199] width 86 height 8
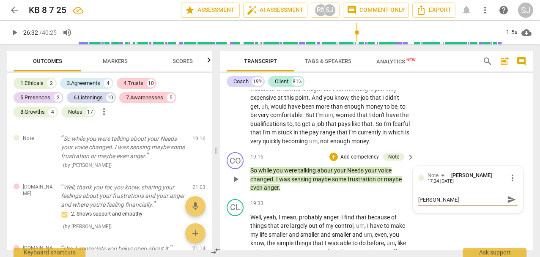
scroll to position [0, 0]
click at [508, 208] on span "send" at bounding box center [511, 203] width 9 height 9
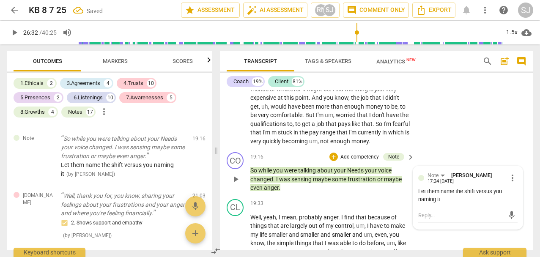
click at [350, 161] on p "Add competency" at bounding box center [360, 158] width 40 height 8
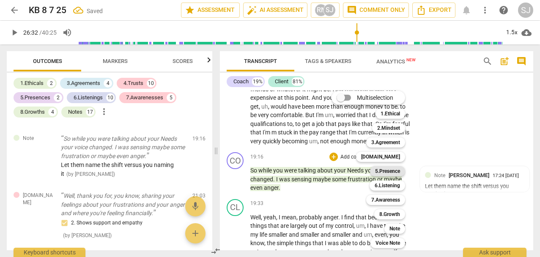
click at [399, 170] on b "5.Presence" at bounding box center [387, 171] width 25 height 10
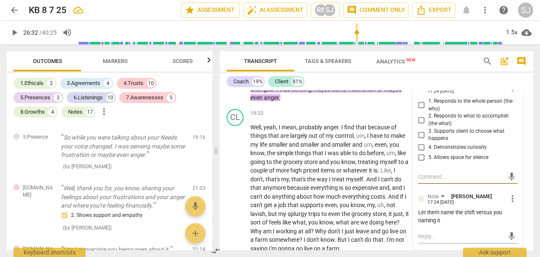
scroll to position [2352, 0]
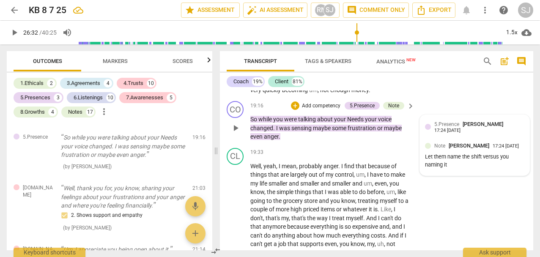
click at [519, 133] on div "5.Presence Surya Johnson 17:24 08-16-2025" at bounding box center [480, 126] width 90 height 13
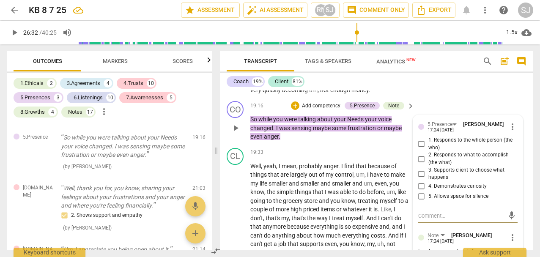
click at [509, 132] on span "more_vert" at bounding box center [513, 127] width 10 height 10
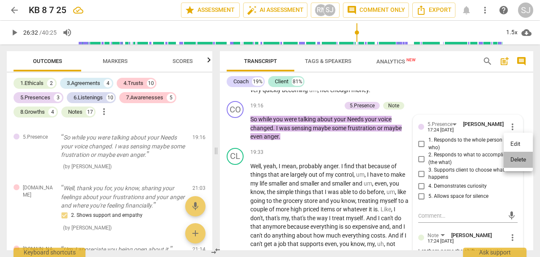
click at [514, 157] on li "Delete" at bounding box center [518, 160] width 29 height 16
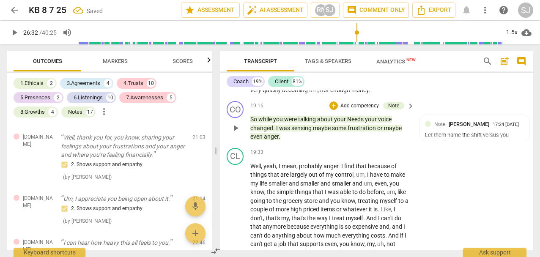
click at [354, 110] on p "Add competency" at bounding box center [360, 106] width 40 height 8
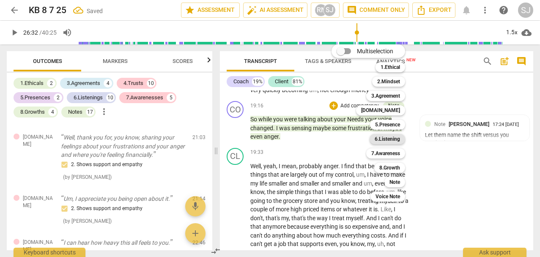
click at [395, 139] on b "6.Listening" at bounding box center [387, 139] width 25 height 10
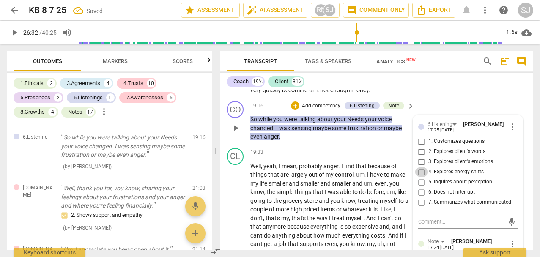
click at [419, 177] on input "4. Explores energy shifts" at bounding box center [422, 172] width 14 height 10
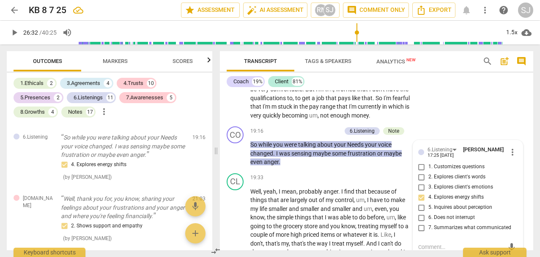
scroll to position [2300, 0]
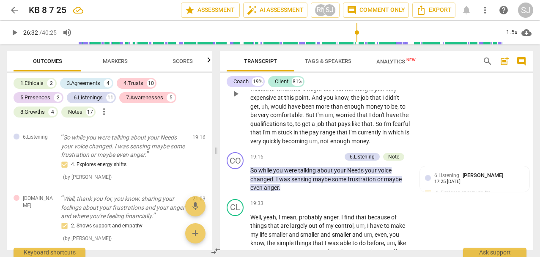
click at [469, 149] on div "CL play_arrow pause 17:40 + Add competency keyboard_arrow_right It'S enough whe…" at bounding box center [377, 86] width 314 height 125
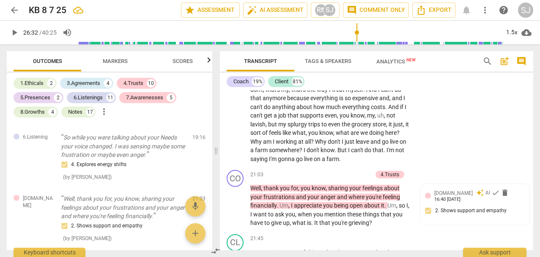
scroll to position [2493, 0]
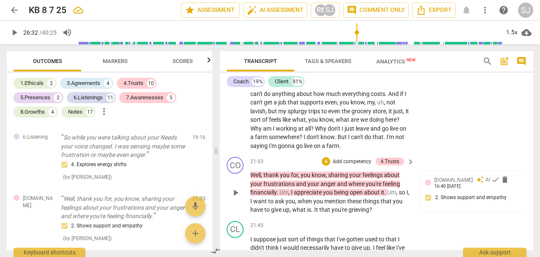
click at [351, 166] on p "Add competency" at bounding box center [352, 162] width 40 height 8
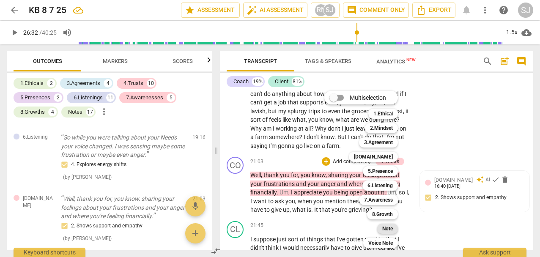
click at [393, 230] on b "Note" at bounding box center [387, 229] width 11 height 10
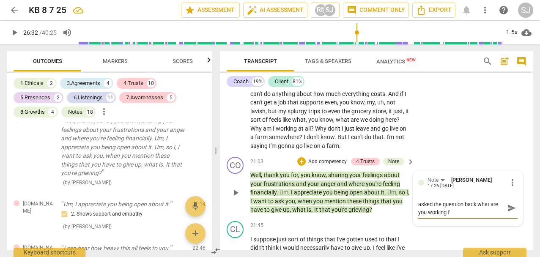
scroll to position [0, 0]
click at [499, 224] on textarea "I would've went deeper here and asked the question back what are you working fo…" at bounding box center [461, 212] width 86 height 24
click at [451, 224] on textarea "I would've went deeper here and asked the question back what are the things you…" at bounding box center [461, 212] width 86 height 24
click at [510, 217] on span "send" at bounding box center [511, 212] width 9 height 9
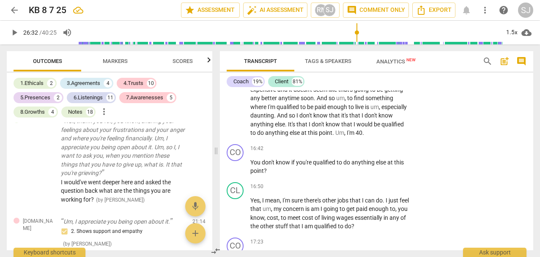
scroll to position [2031, 0]
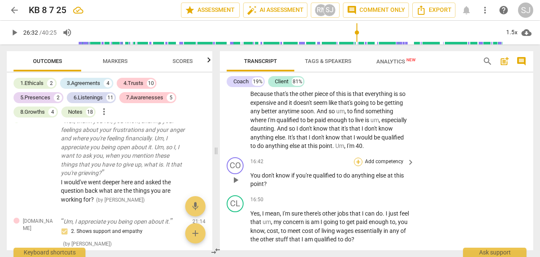
click at [355, 166] on div "+" at bounding box center [358, 162] width 8 height 8
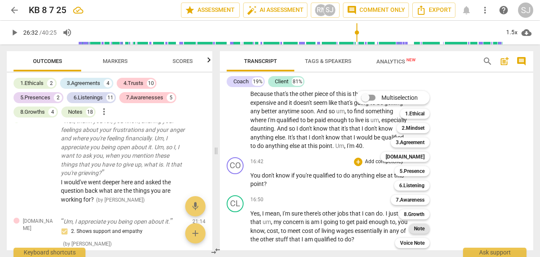
click at [422, 230] on b "Note" at bounding box center [419, 229] width 11 height 10
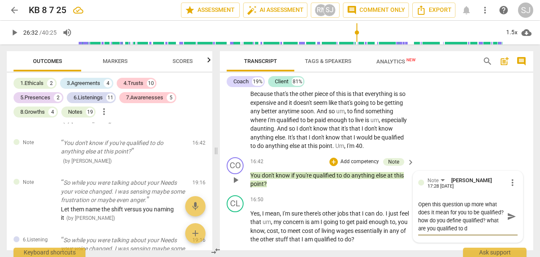
scroll to position [8, 0]
drag, startPoint x: 440, startPoint y: 229, endPoint x: 465, endPoint y: 231, distance: 25.0
click at [441, 229] on textarea "Open this question up more what does it mean for you to be qualified? how do yo…" at bounding box center [461, 217] width 86 height 32
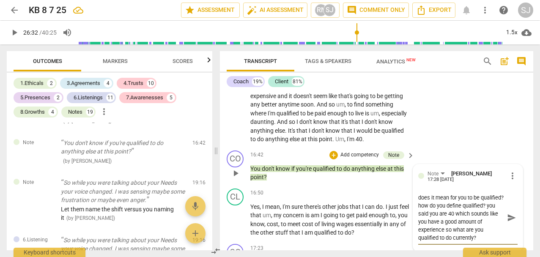
scroll to position [16, 0]
click at [510, 223] on span "send" at bounding box center [511, 217] width 9 height 9
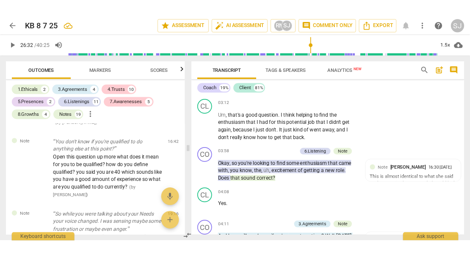
scroll to position [0, 0]
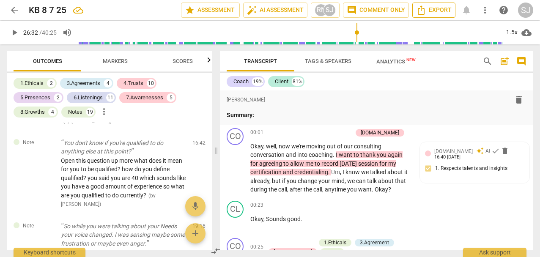
click at [435, 10] on span "Export" at bounding box center [434, 10] width 36 height 10
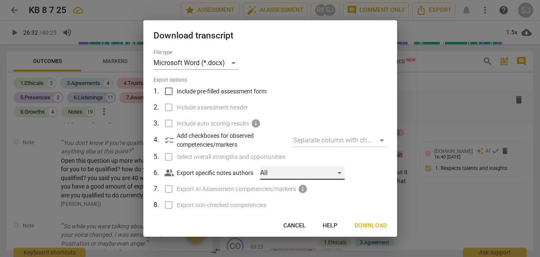
click at [336, 172] on div "All" at bounding box center [302, 173] width 85 height 14
click at [274, 172] on input "checkbox" at bounding box center [274, 173] width 20 height 20
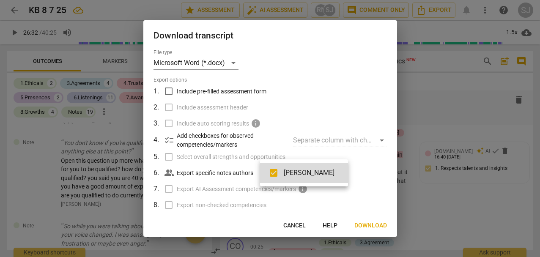
click at [363, 176] on div at bounding box center [270, 128] width 540 height 257
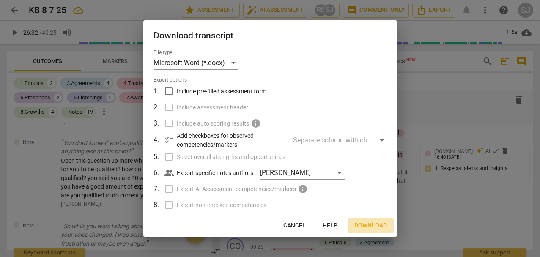
click at [369, 226] on span "Download" at bounding box center [371, 226] width 33 height 8
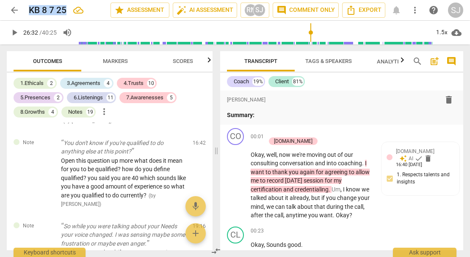
drag, startPoint x: 69, startPoint y: 9, endPoint x: 30, endPoint y: 9, distance: 39.3
click at [28, 10] on div "arrow_back KB 8 7 25 star Assessment auto_fix_high AI Assessment RN SJ comment …" at bounding box center [235, 10] width 456 height 15
copy h2 "KB 8 7 25"
click at [355, 11] on icon "Export" at bounding box center [351, 10] width 10 height 10
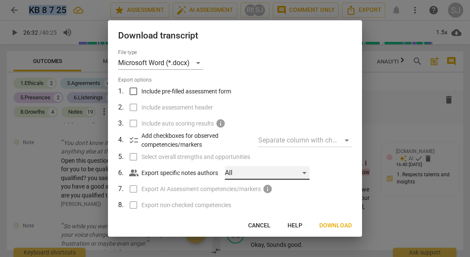
click at [299, 175] on div "All" at bounding box center [267, 173] width 85 height 14
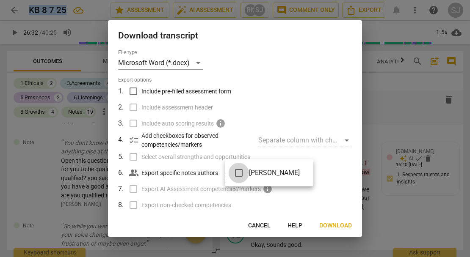
click at [241, 173] on input "checkbox" at bounding box center [238, 173] width 20 height 20
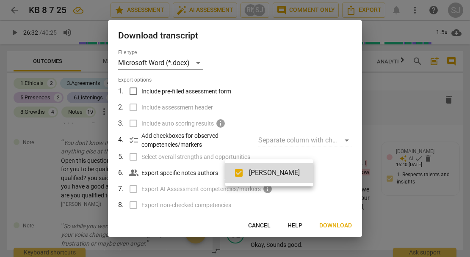
click at [263, 152] on div at bounding box center [235, 128] width 470 height 257
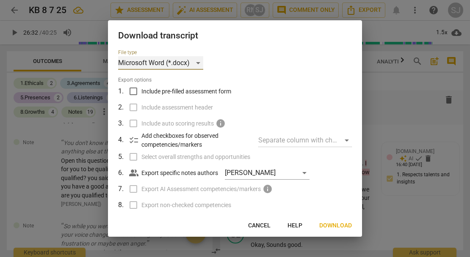
click at [197, 63] on div "Microsoft Word (*.docx)" at bounding box center [160, 63] width 85 height 14
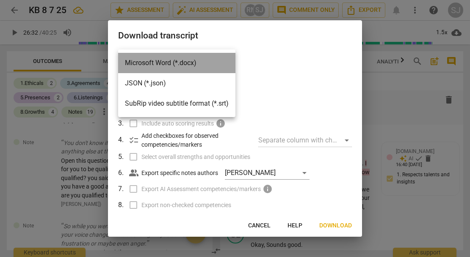
click at [197, 63] on li "Microsoft Word (*.docx)" at bounding box center [176, 63] width 117 height 20
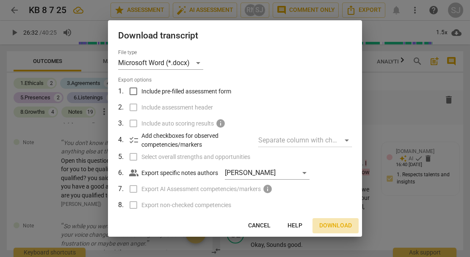
click at [334, 226] on span "Download" at bounding box center [335, 226] width 33 height 8
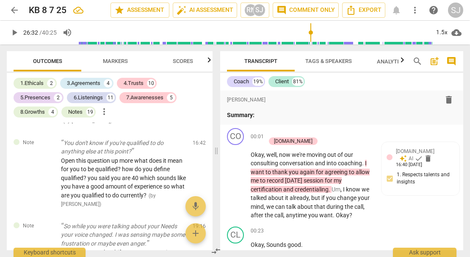
click at [458, 32] on span "cloud_download" at bounding box center [456, 33] width 10 height 10
click at [432, 33] on li "Download audio" at bounding box center [432, 32] width 63 height 20
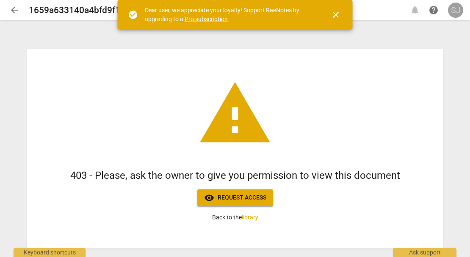
click at [456, 14] on div "SJ" at bounding box center [455, 10] width 15 height 15
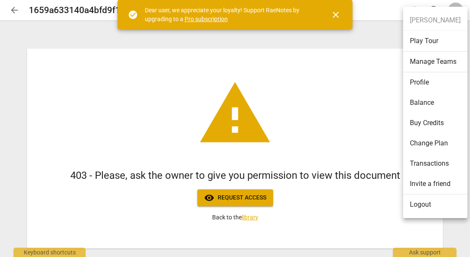
click at [336, 16] on span "close" at bounding box center [335, 15] width 10 height 10
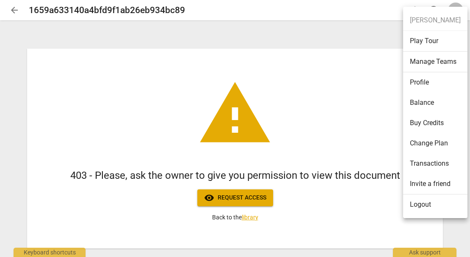
click at [238, 201] on div at bounding box center [235, 128] width 470 height 257
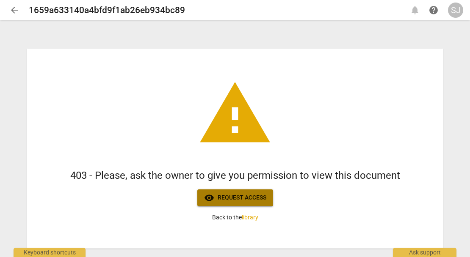
click at [213, 198] on span "visibility Request access" at bounding box center [235, 198] width 62 height 10
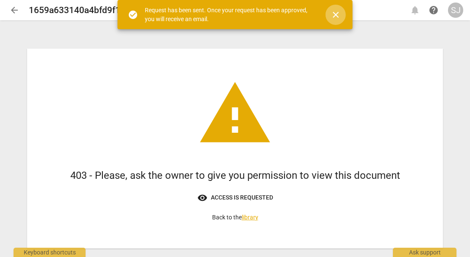
click at [337, 17] on span "close" at bounding box center [335, 15] width 10 height 10
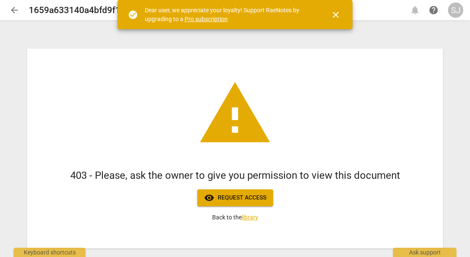
drag, startPoint x: 335, startPoint y: 14, endPoint x: 336, endPoint y: 30, distance: 15.3
click at [335, 15] on span "close" at bounding box center [335, 15] width 10 height 10
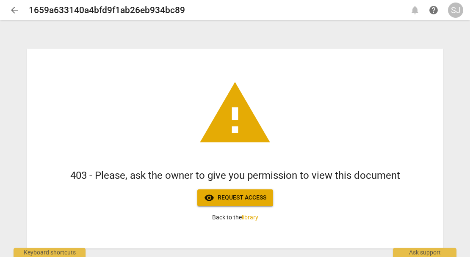
click at [252, 219] on link "library" at bounding box center [250, 217] width 17 height 7
